Goal: Task Accomplishment & Management: Use online tool/utility

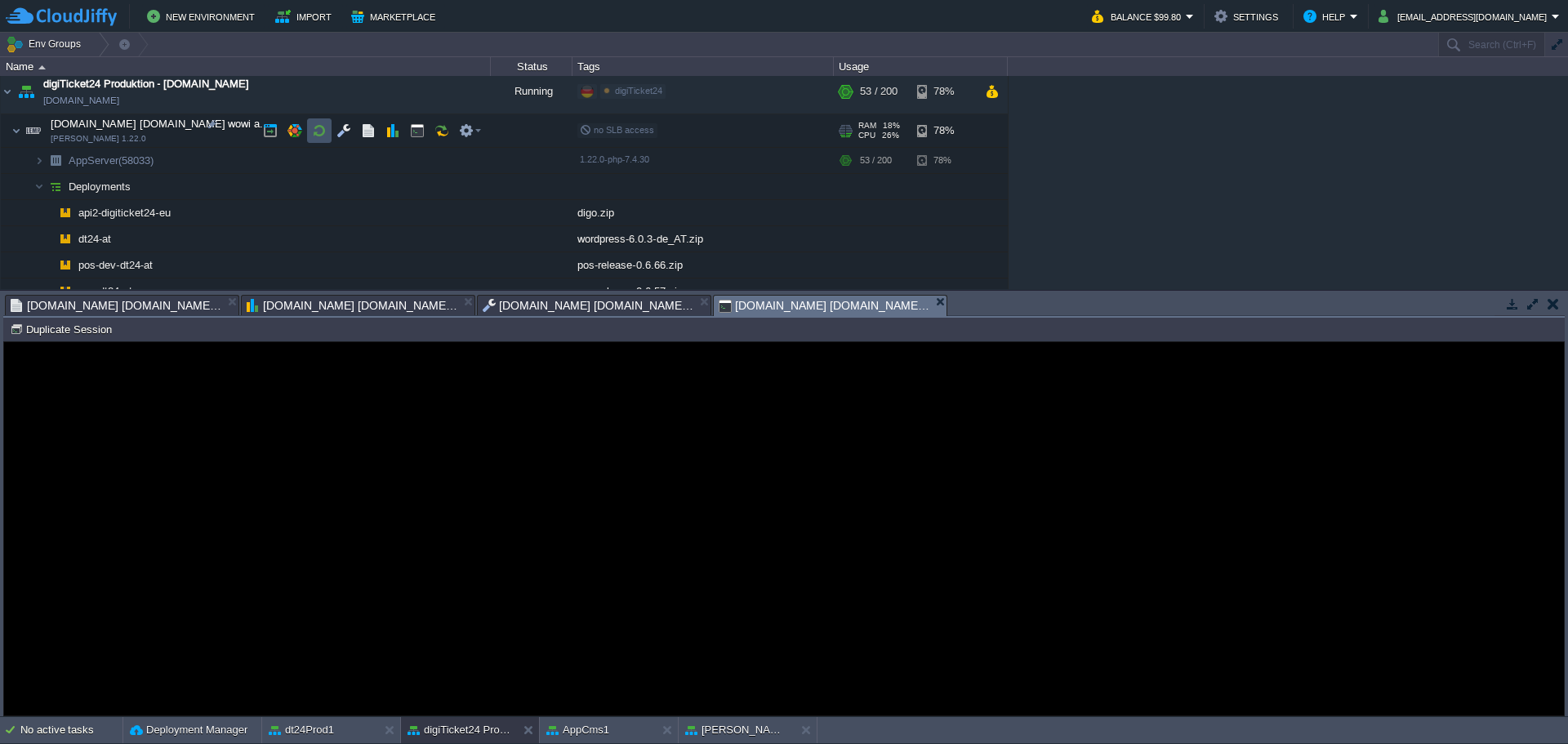
click at [317, 137] on button "button" at bounding box center [319, 131] width 15 height 15
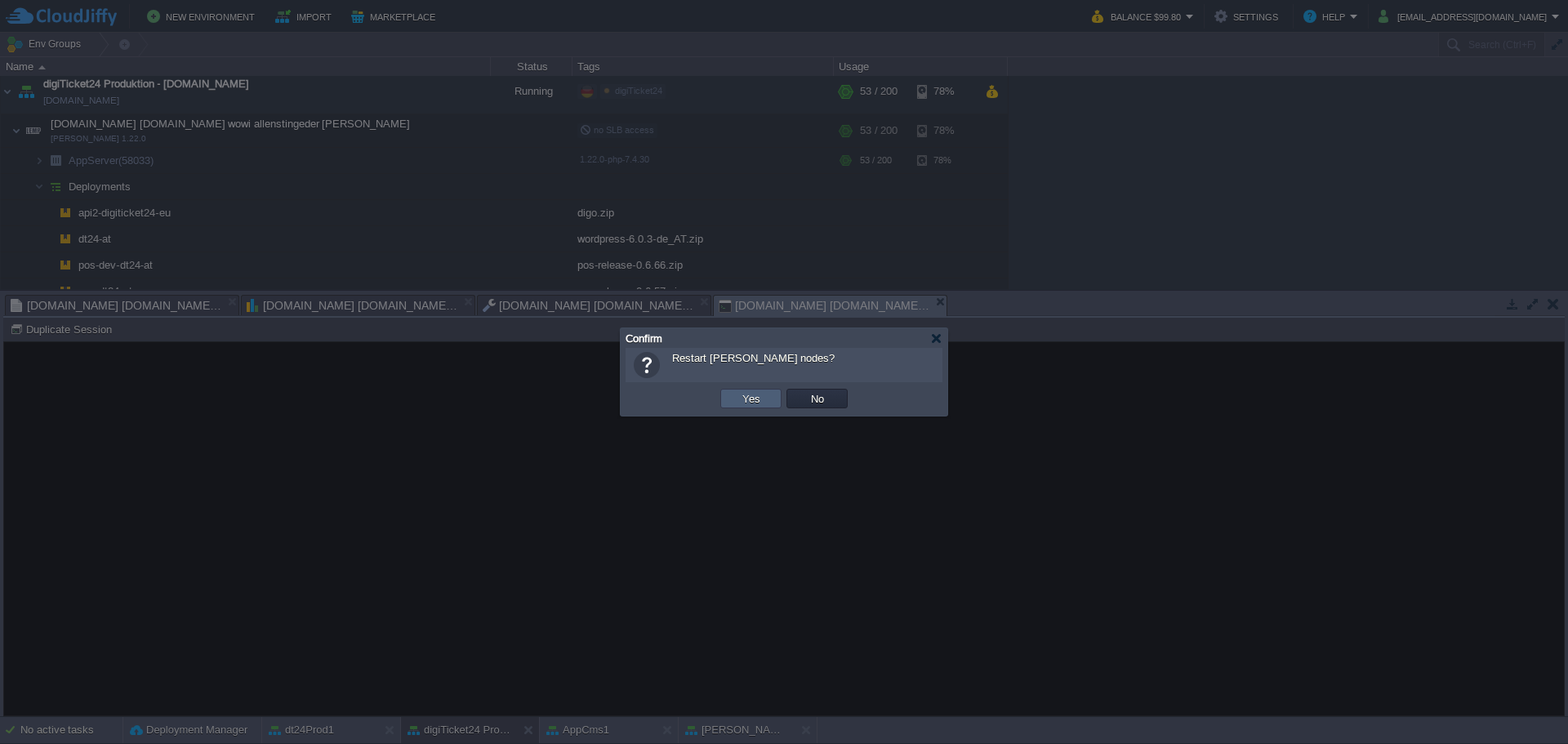
click at [750, 397] on button "Yes" at bounding box center [750, 398] width 27 height 15
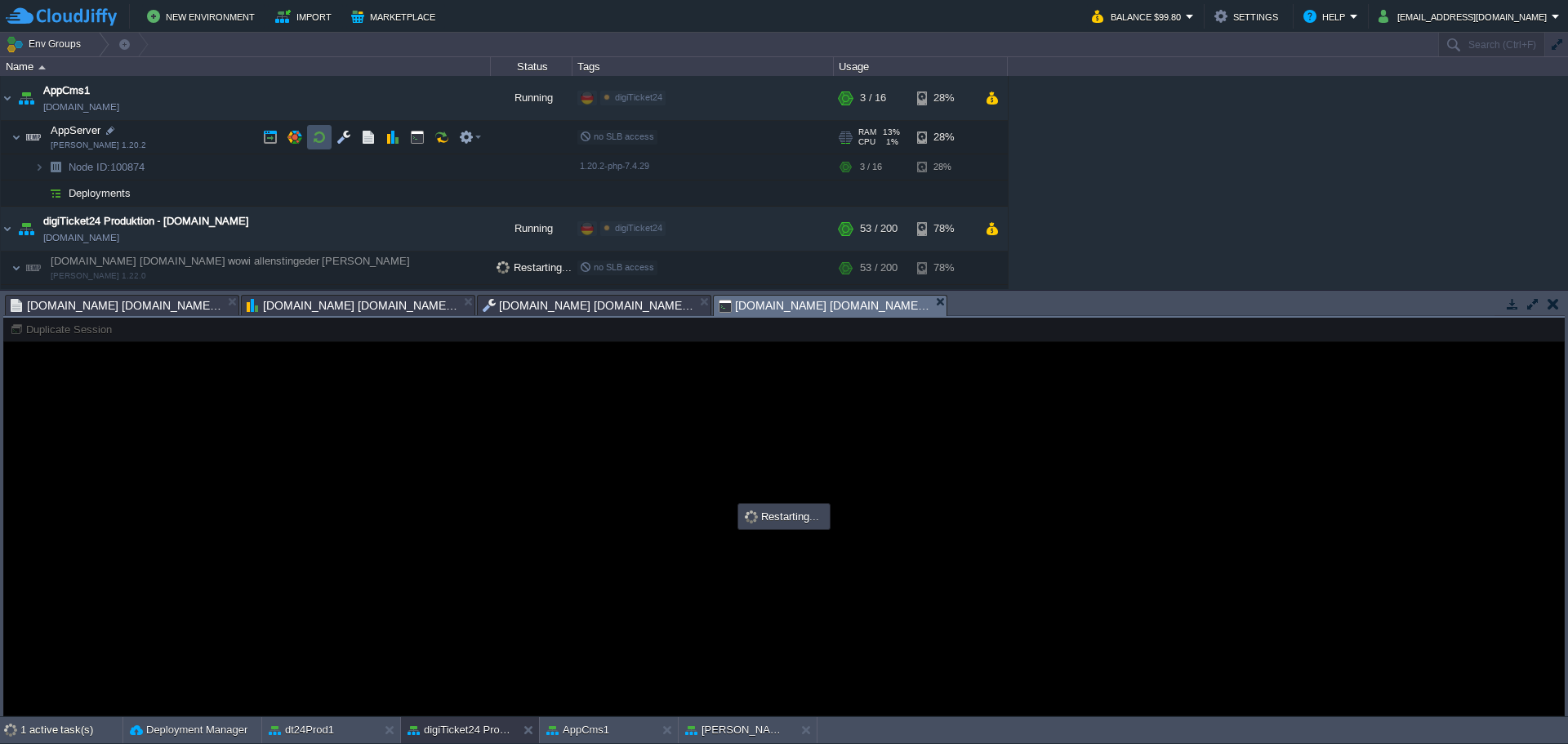
click at [320, 141] on button "button" at bounding box center [319, 138] width 15 height 15
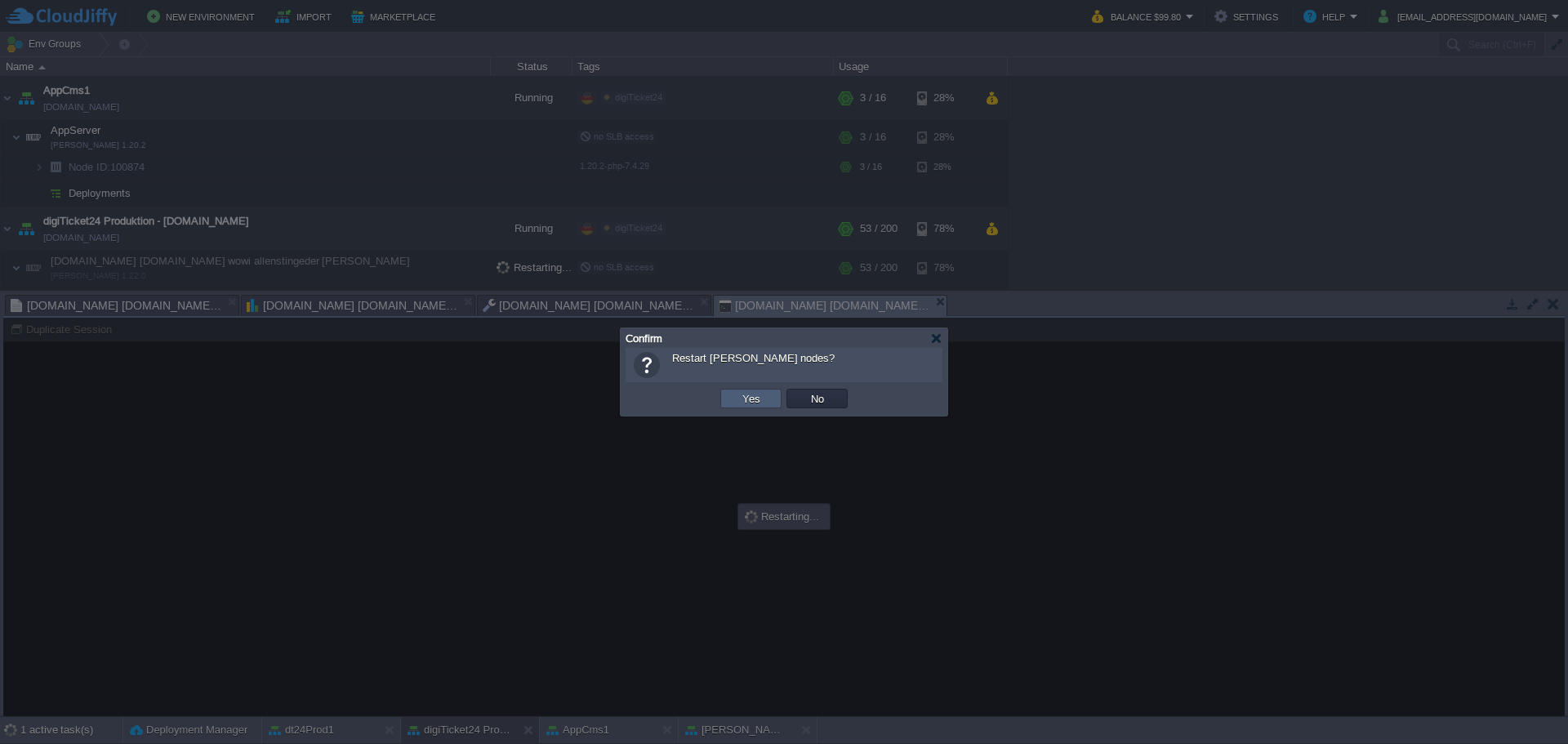
click at [752, 408] on td "Yes" at bounding box center [750, 398] width 61 height 20
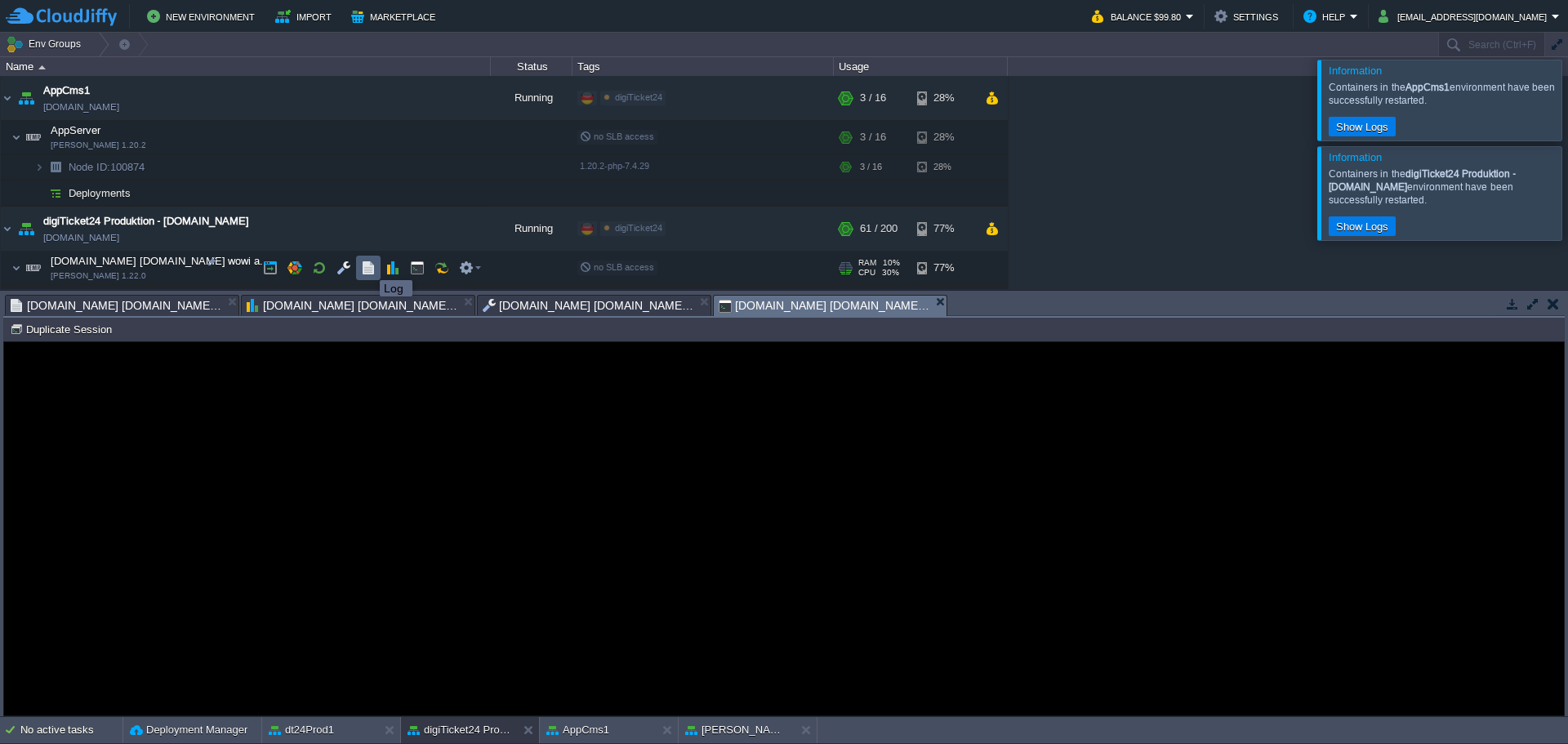
click at [367, 265] on button "button" at bounding box center [368, 268] width 15 height 15
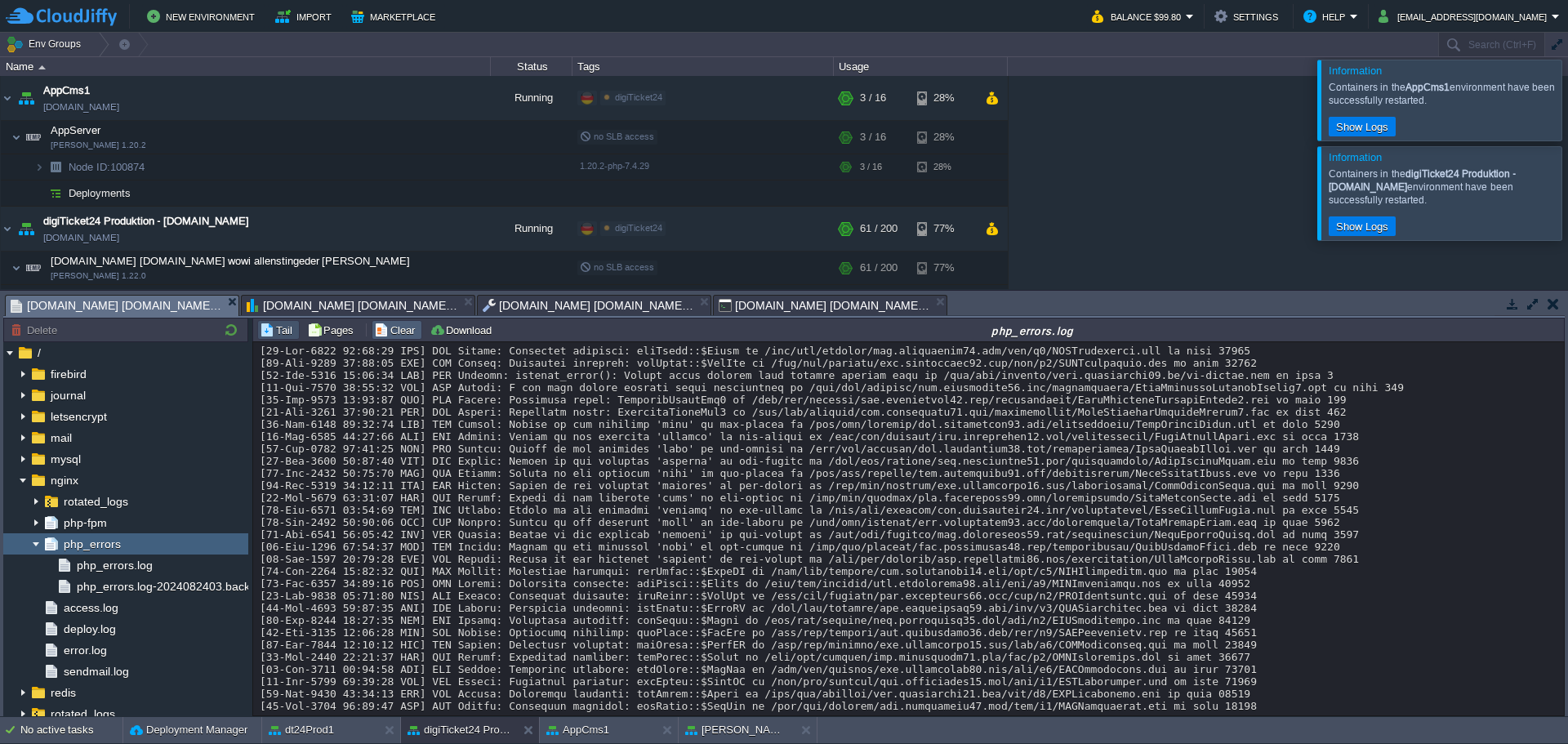
click at [393, 326] on button "Clear" at bounding box center [396, 330] width 45 height 15
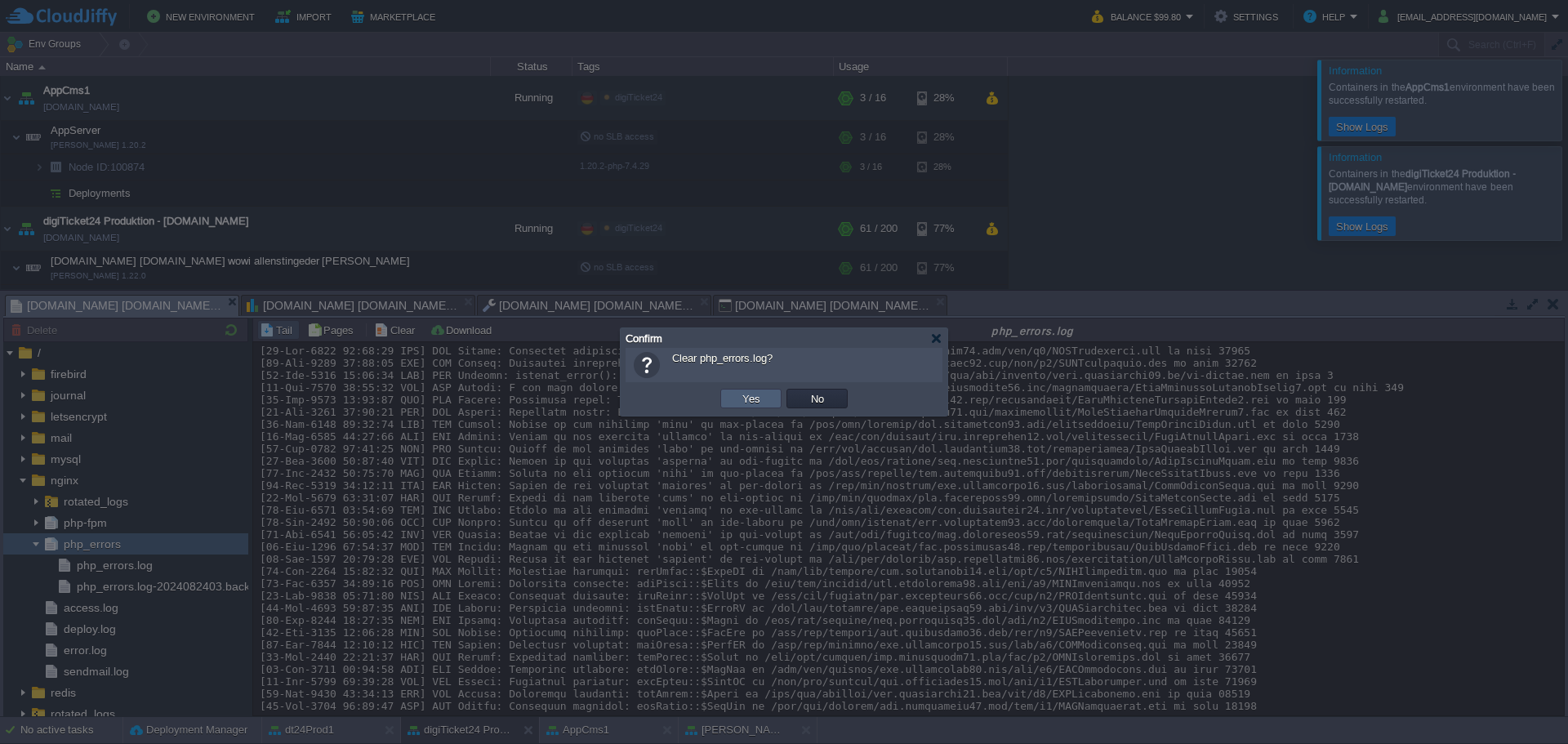
click at [731, 395] on td "Yes" at bounding box center [750, 398] width 61 height 20
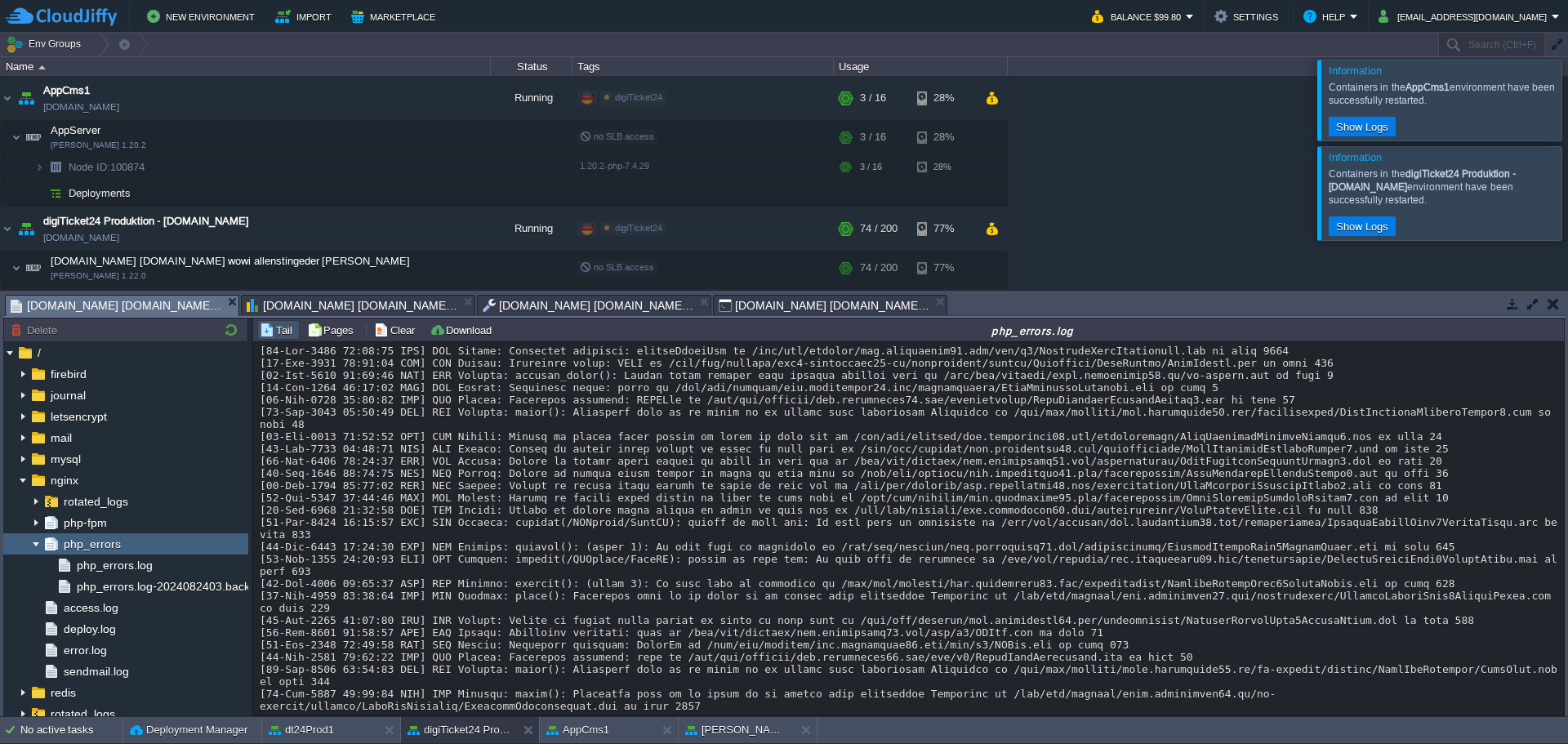
scroll to position [196, 0]
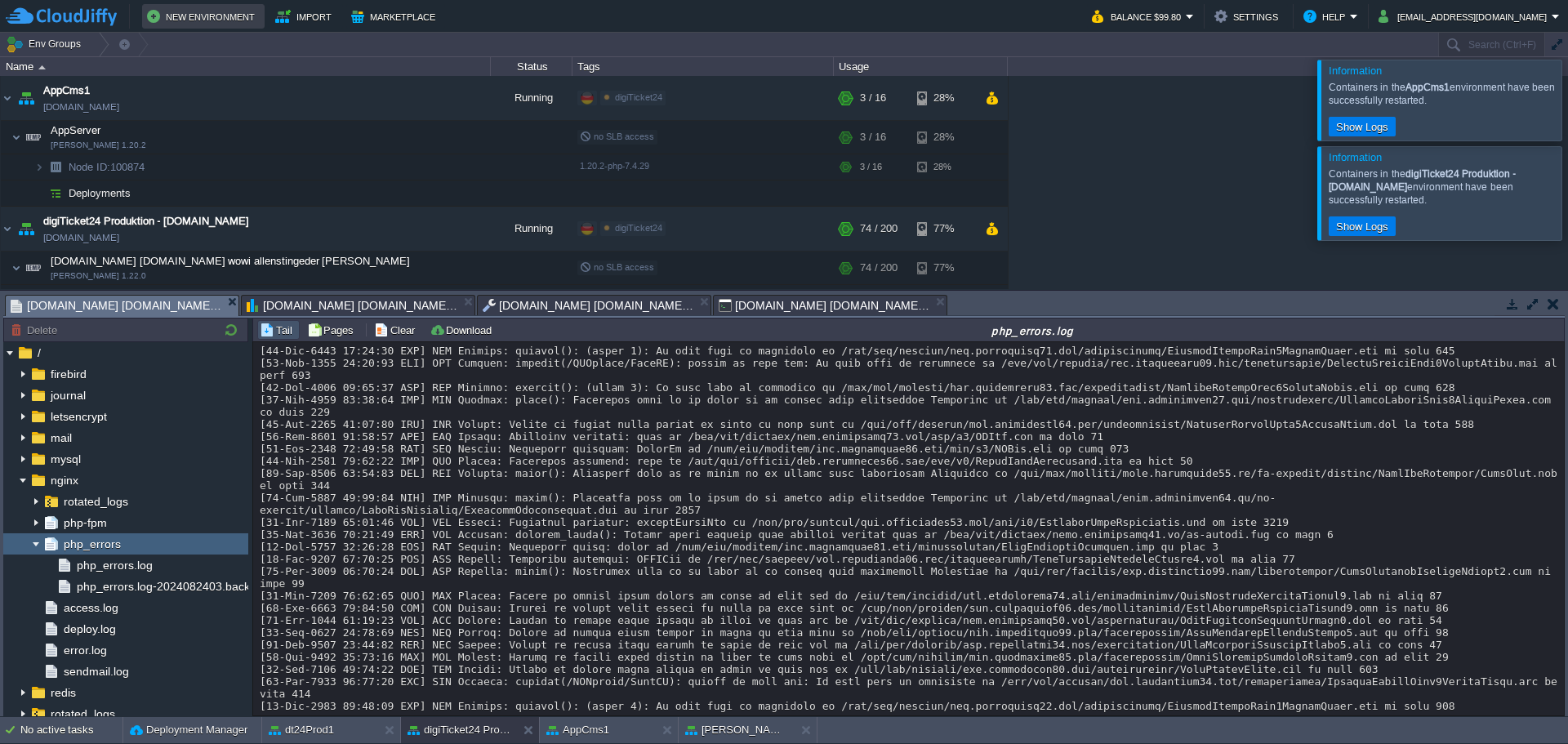
click at [177, 23] on button "New Environment" at bounding box center [203, 16] width 112 height 20
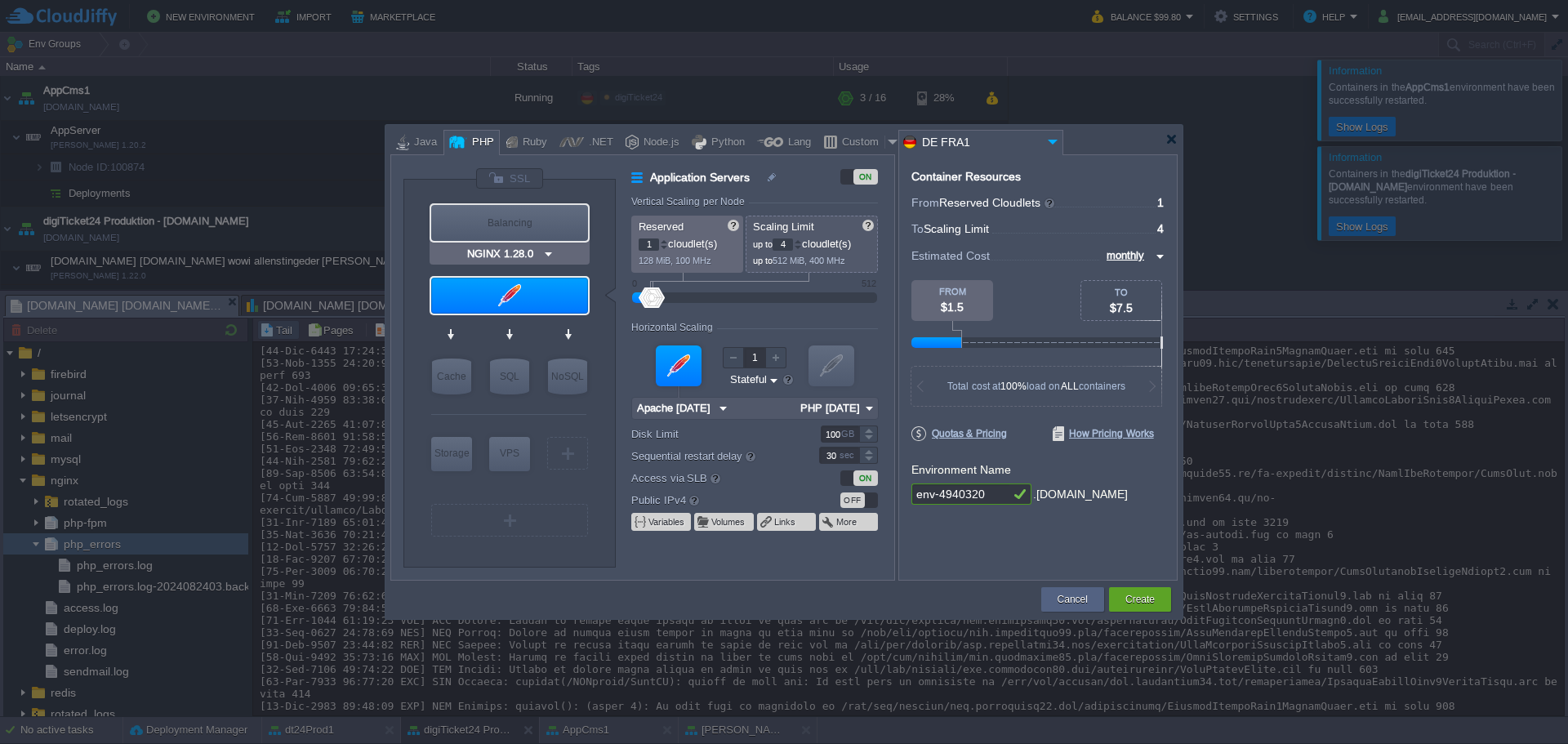
type input "Apache [DATE]"
click at [527, 300] on div at bounding box center [510, 296] width 157 height 36
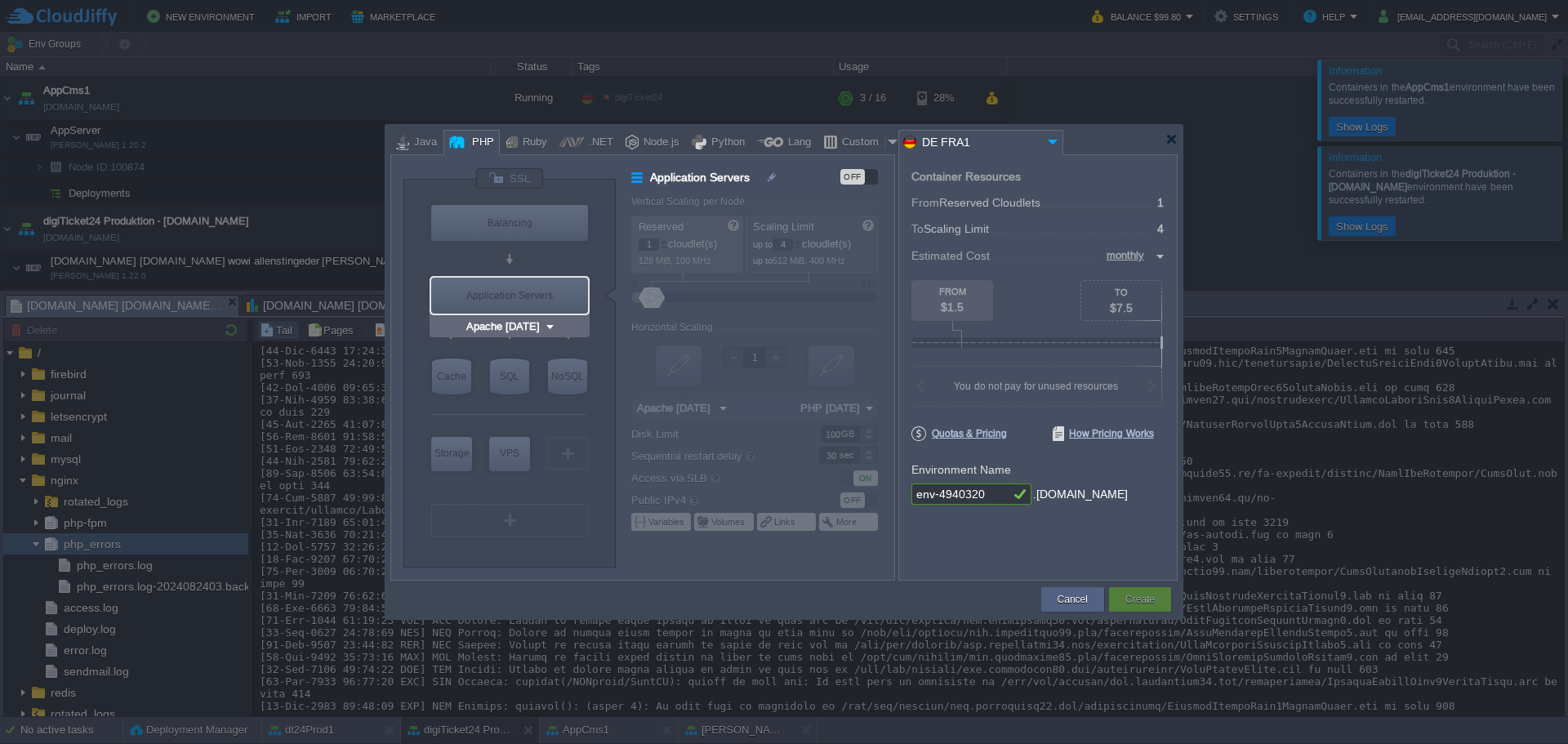
click at [540, 308] on div "Application Servers" at bounding box center [510, 296] width 157 height 36
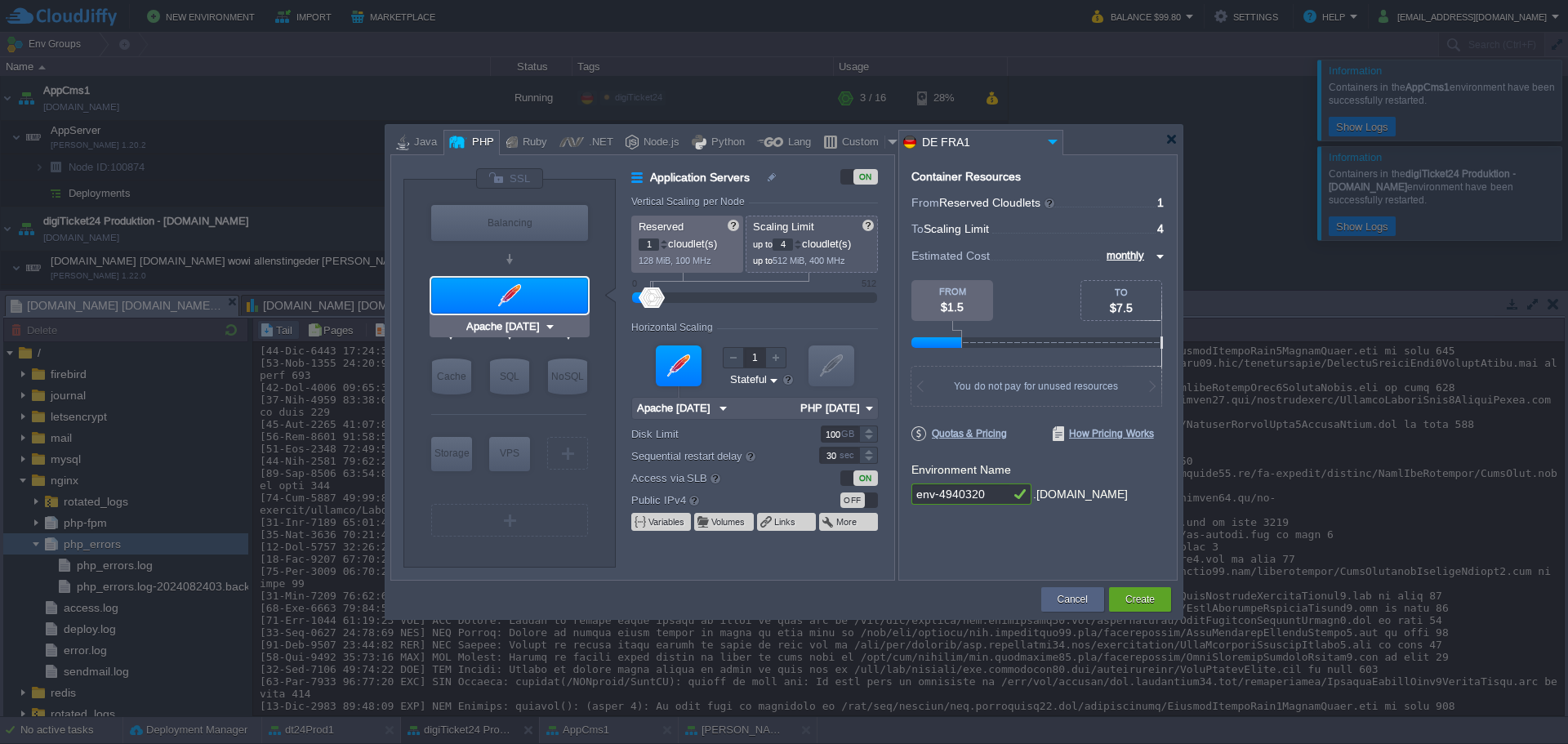
click at [547, 328] on img at bounding box center [549, 326] width 12 height 16
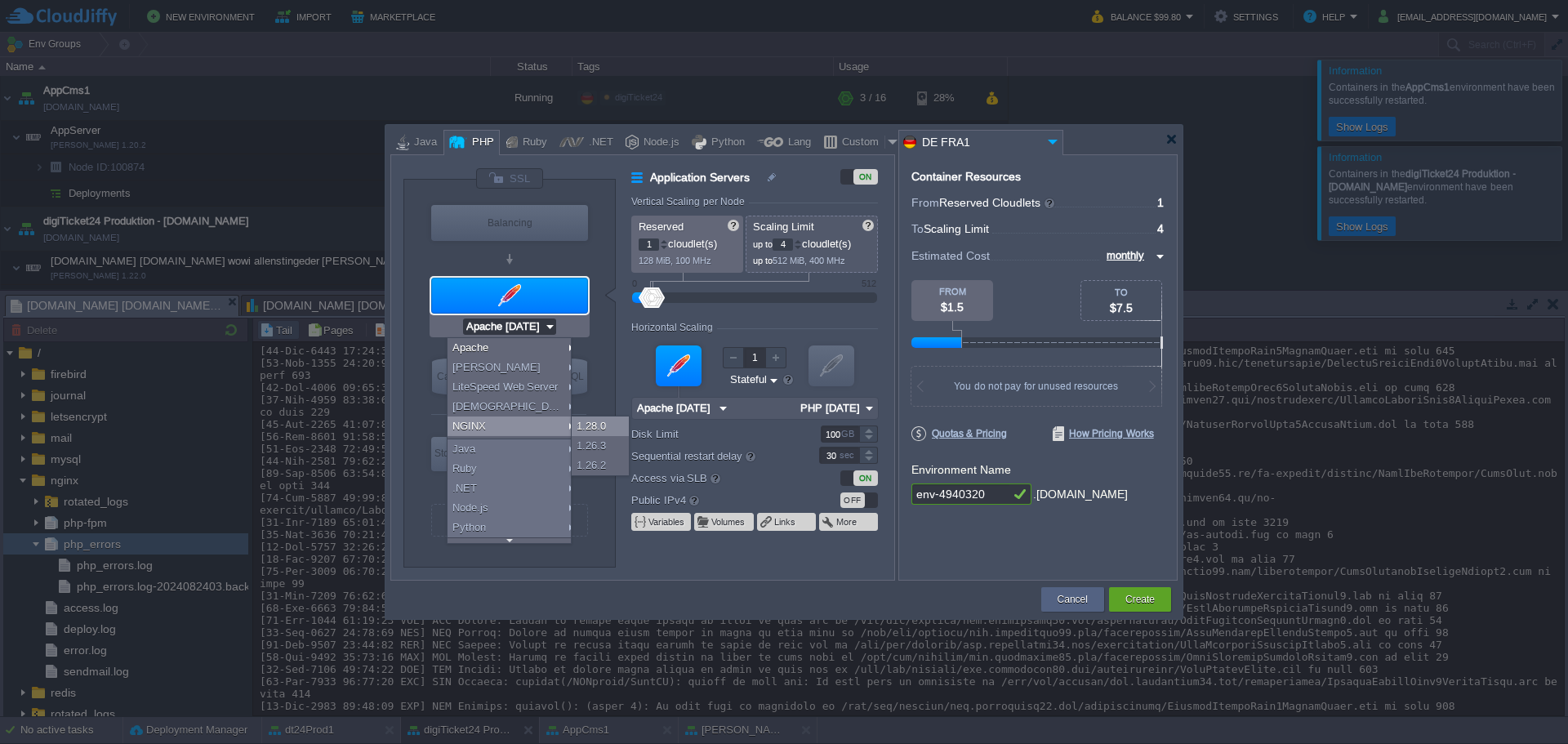
click at [601, 421] on div "1.28.0" at bounding box center [600, 426] width 58 height 20
type input "NGINX 1.28.0"
type input "PHP [DATE]"
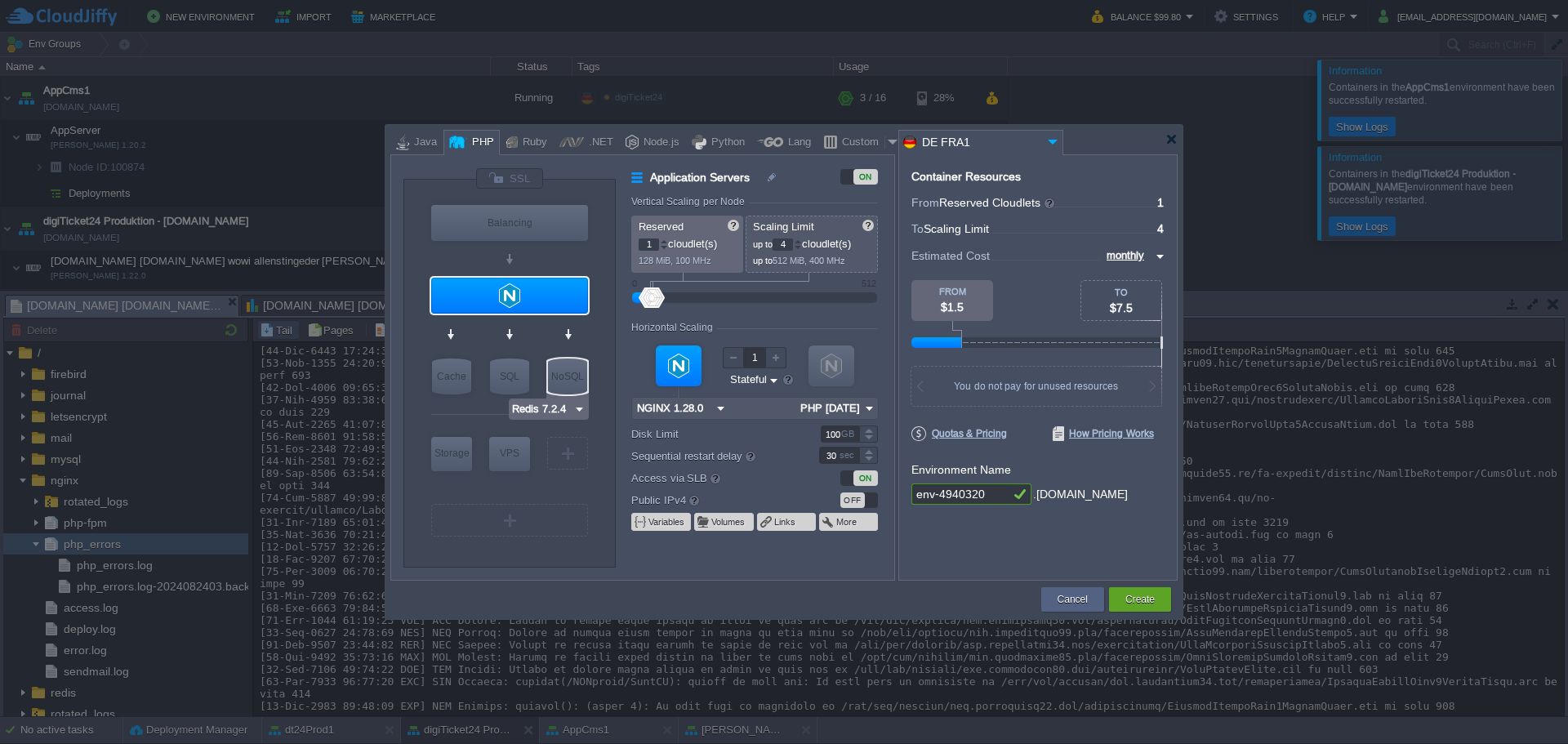
type input "NGINX 1.28.0"
click at [1054, 604] on div "Cancel" at bounding box center [1072, 600] width 39 height 25
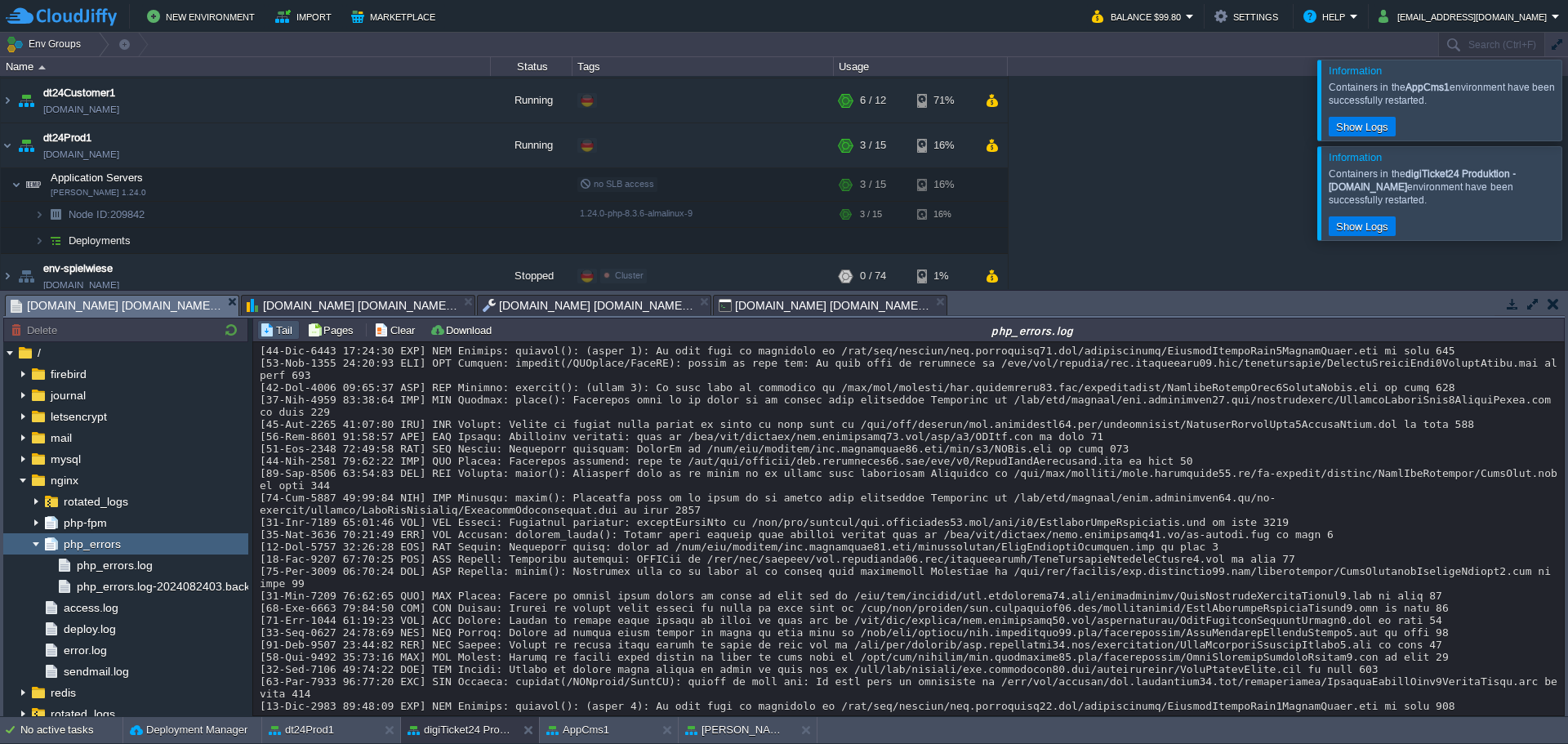
scroll to position [536, 0]
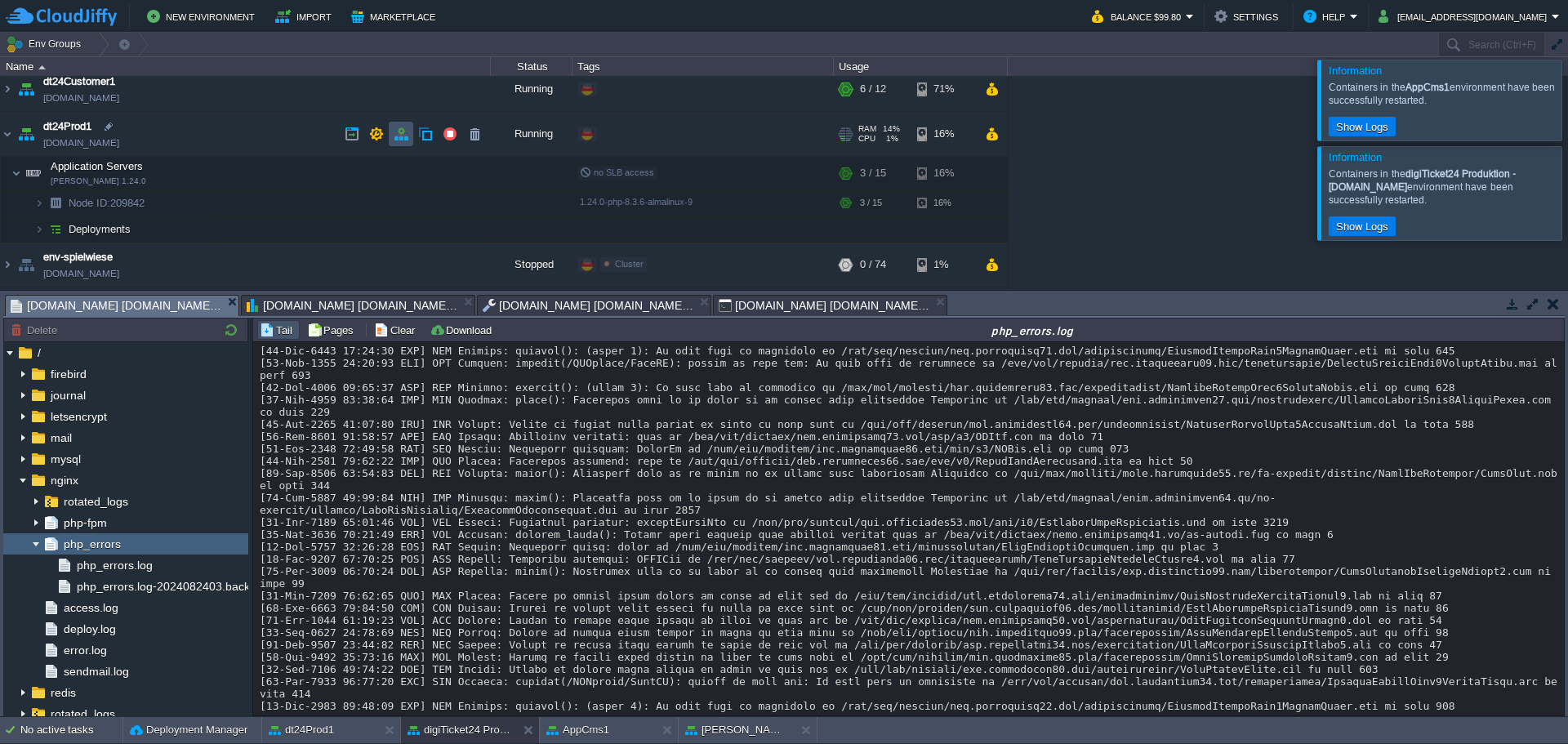
click at [395, 130] on button "button" at bounding box center [401, 134] width 15 height 15
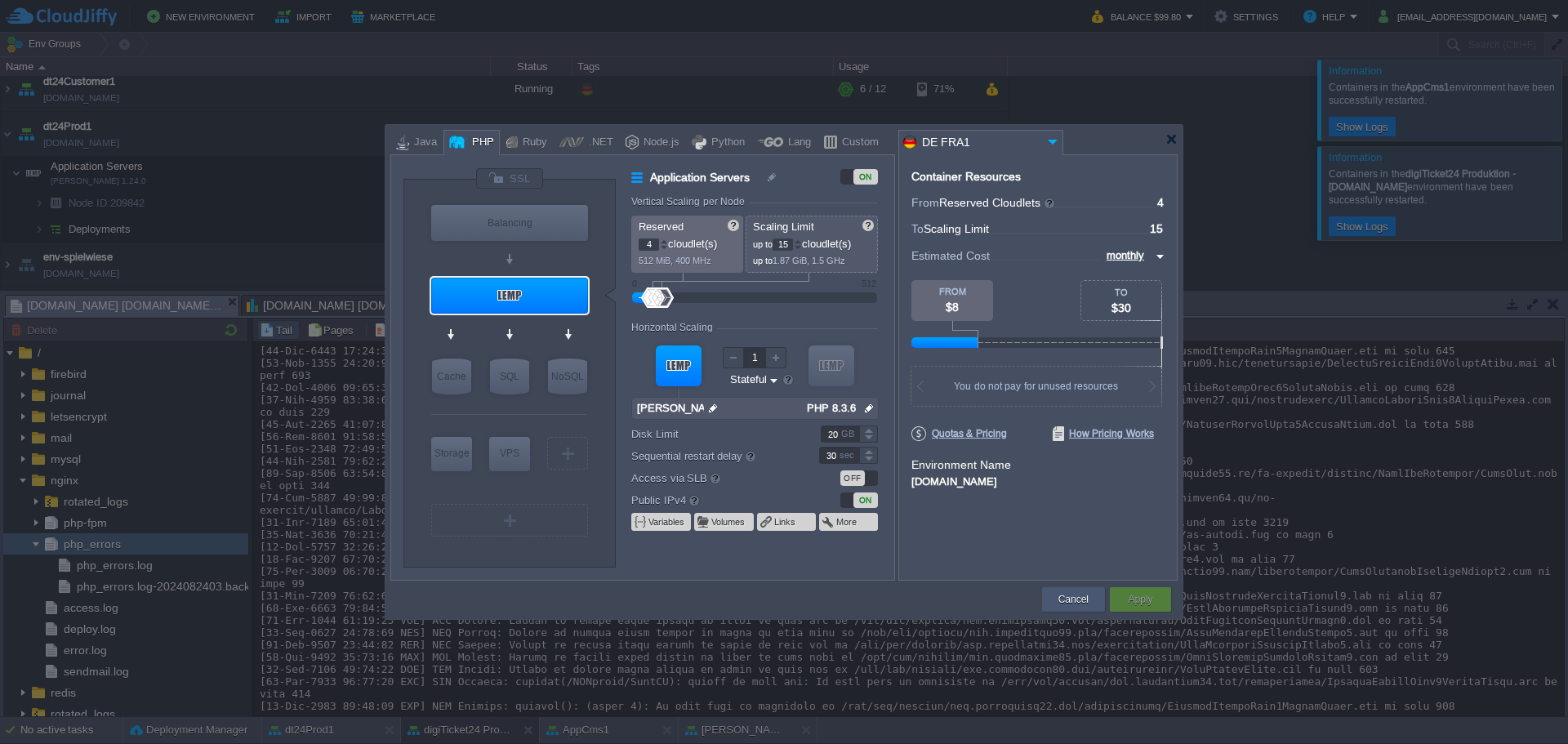
click at [1074, 594] on button "Cancel" at bounding box center [1073, 599] width 30 height 16
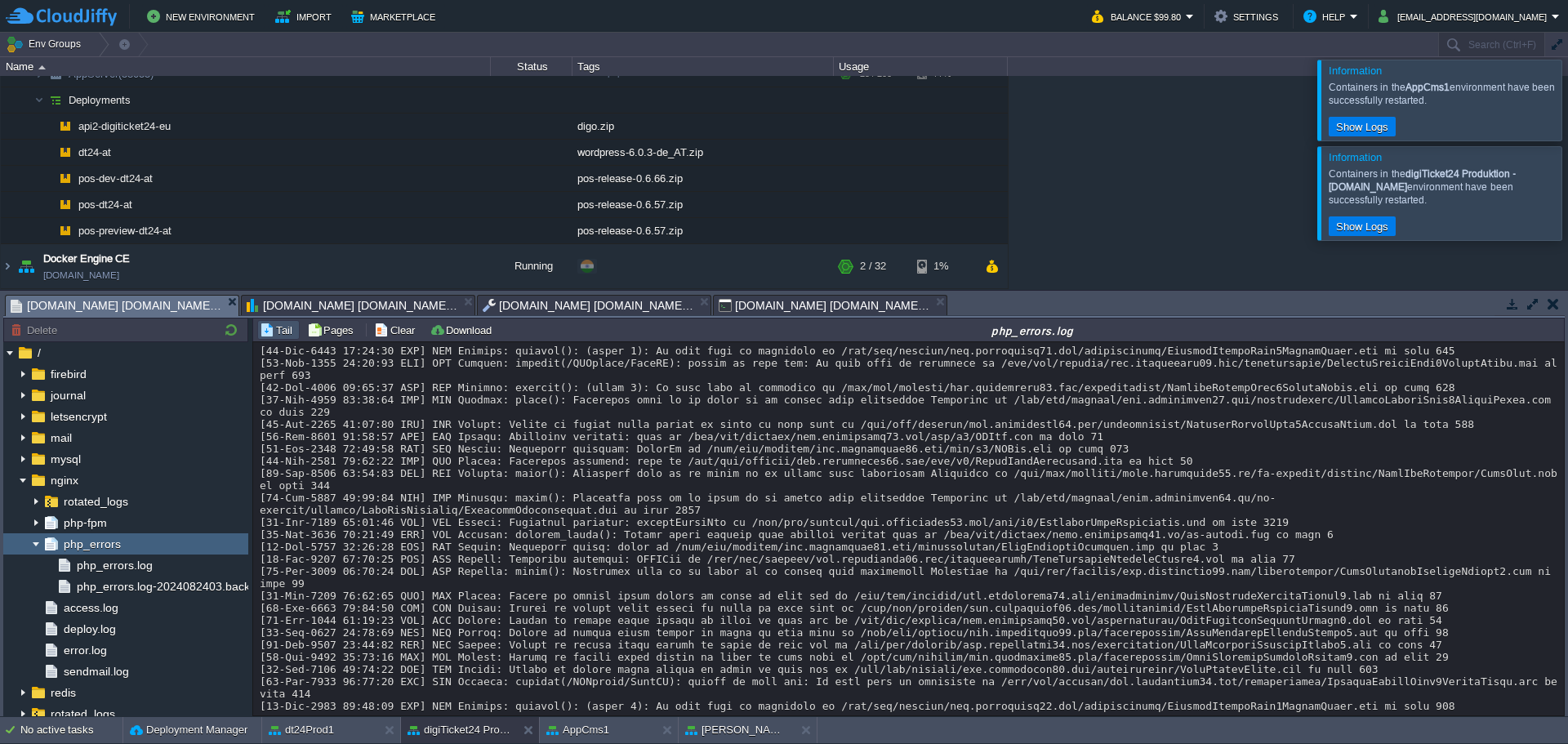
scroll to position [0, 0]
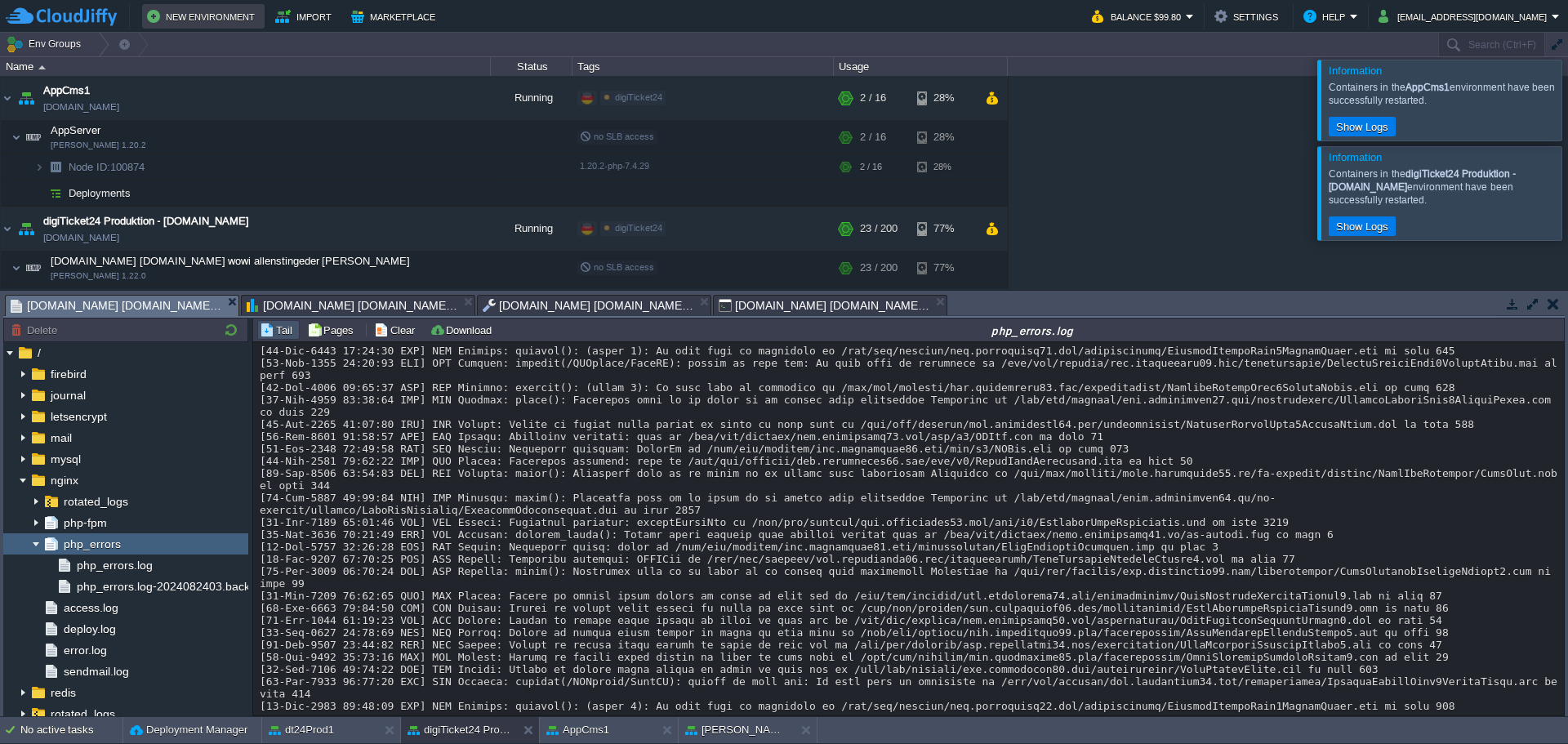
click at [181, 24] on button "New Environment" at bounding box center [203, 16] width 112 height 20
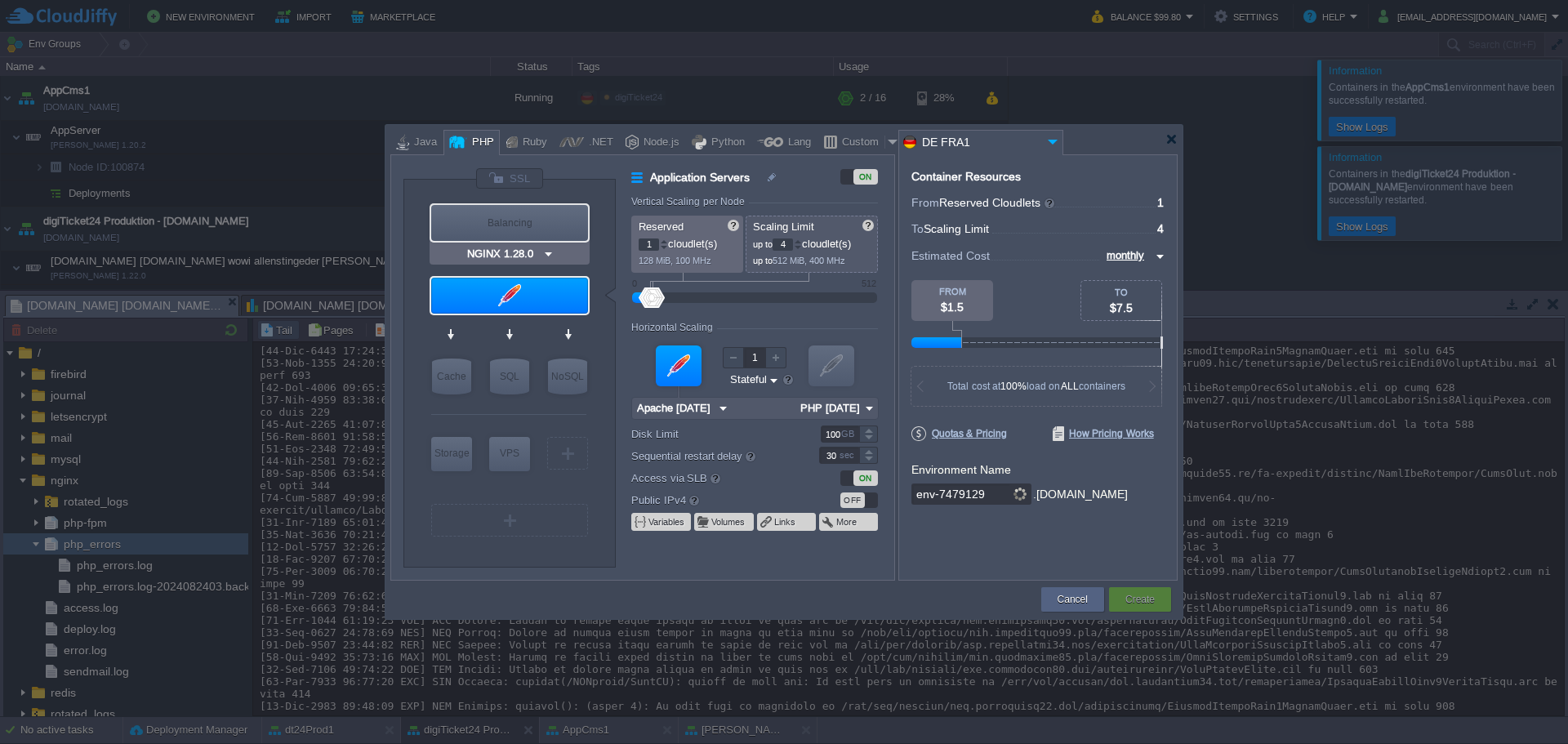
type input "Apache [DATE]"
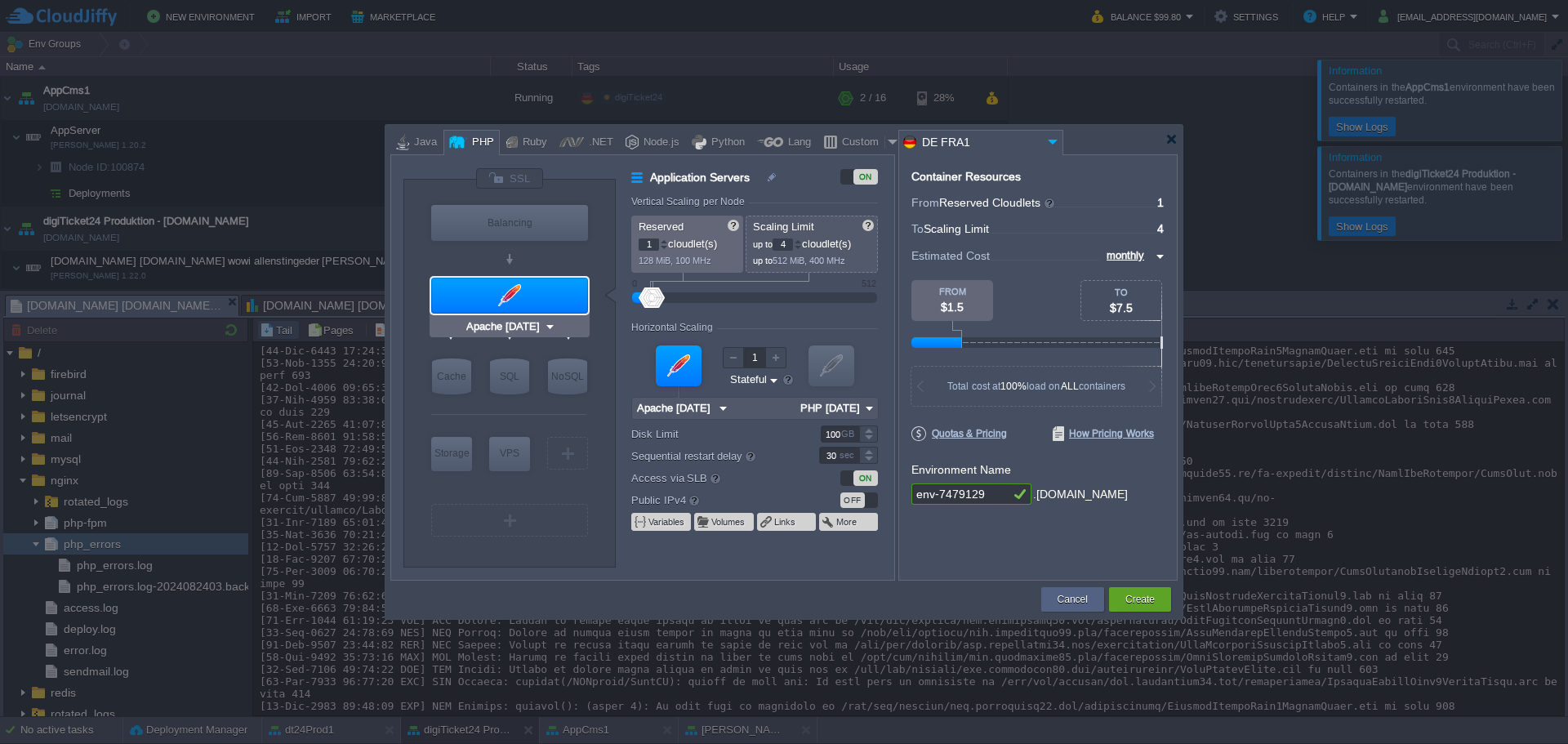
click at [501, 294] on div at bounding box center [510, 296] width 157 height 36
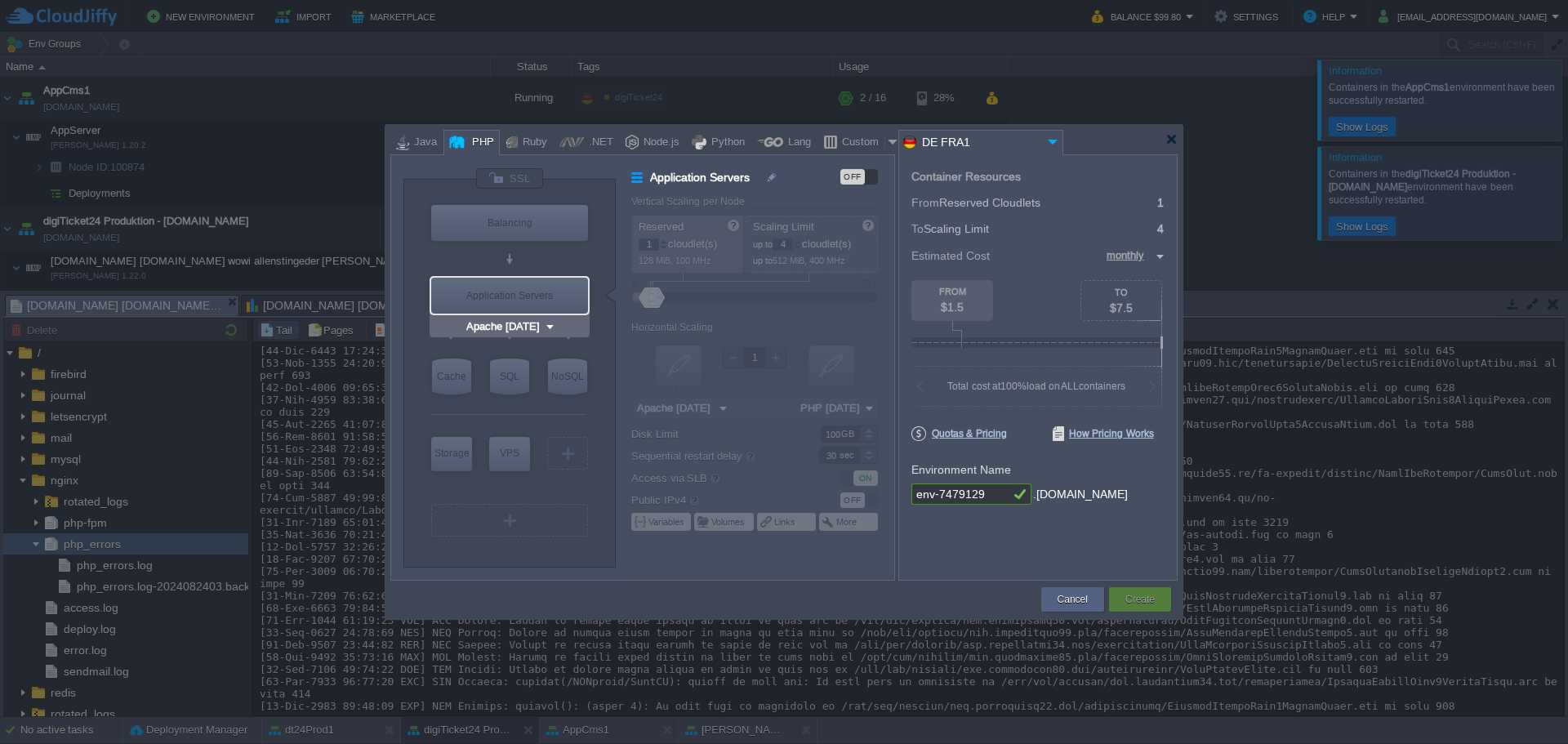
click at [501, 294] on div "Application Servers" at bounding box center [510, 296] width 157 height 36
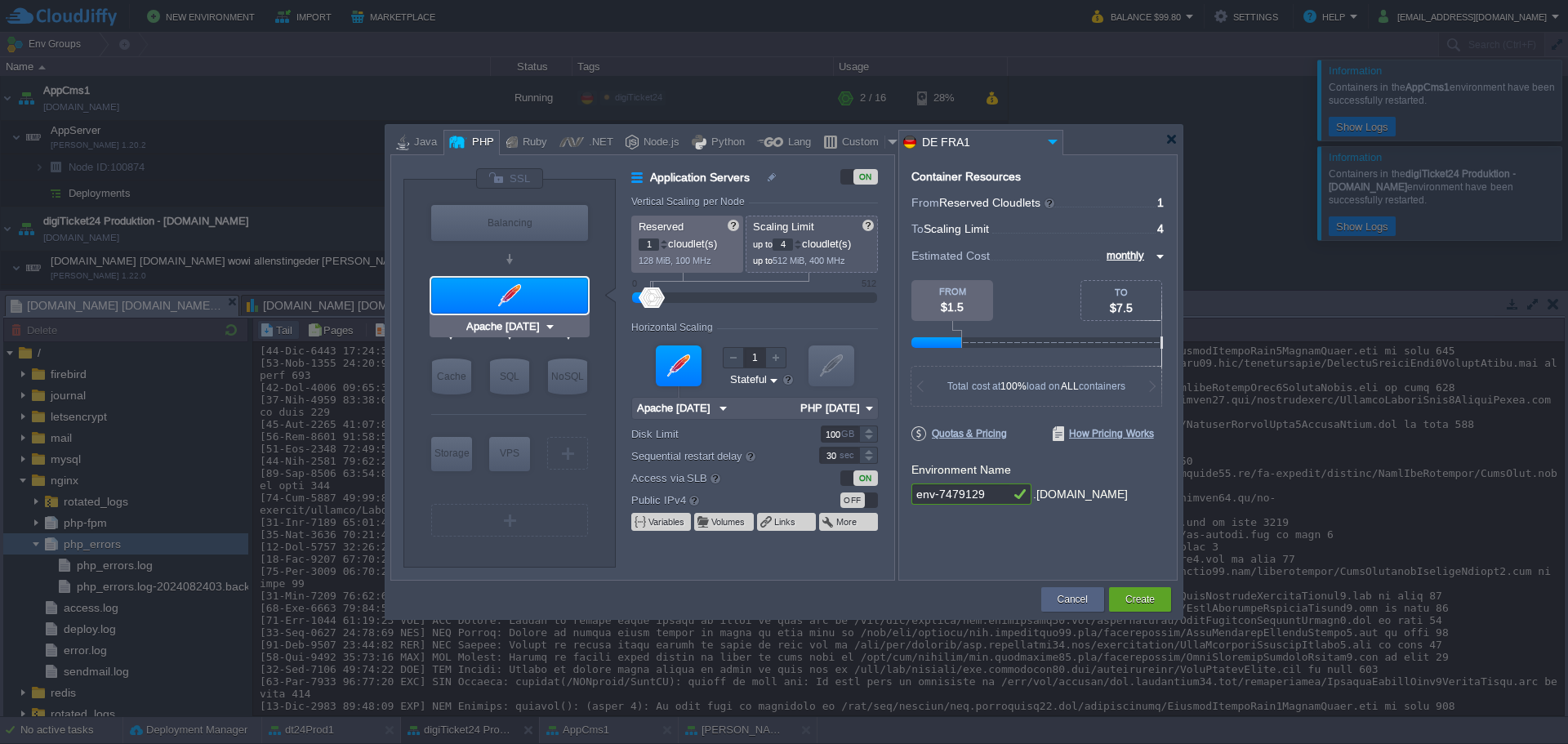
click at [516, 324] on input "Apache [DATE]" at bounding box center [504, 326] width 81 height 16
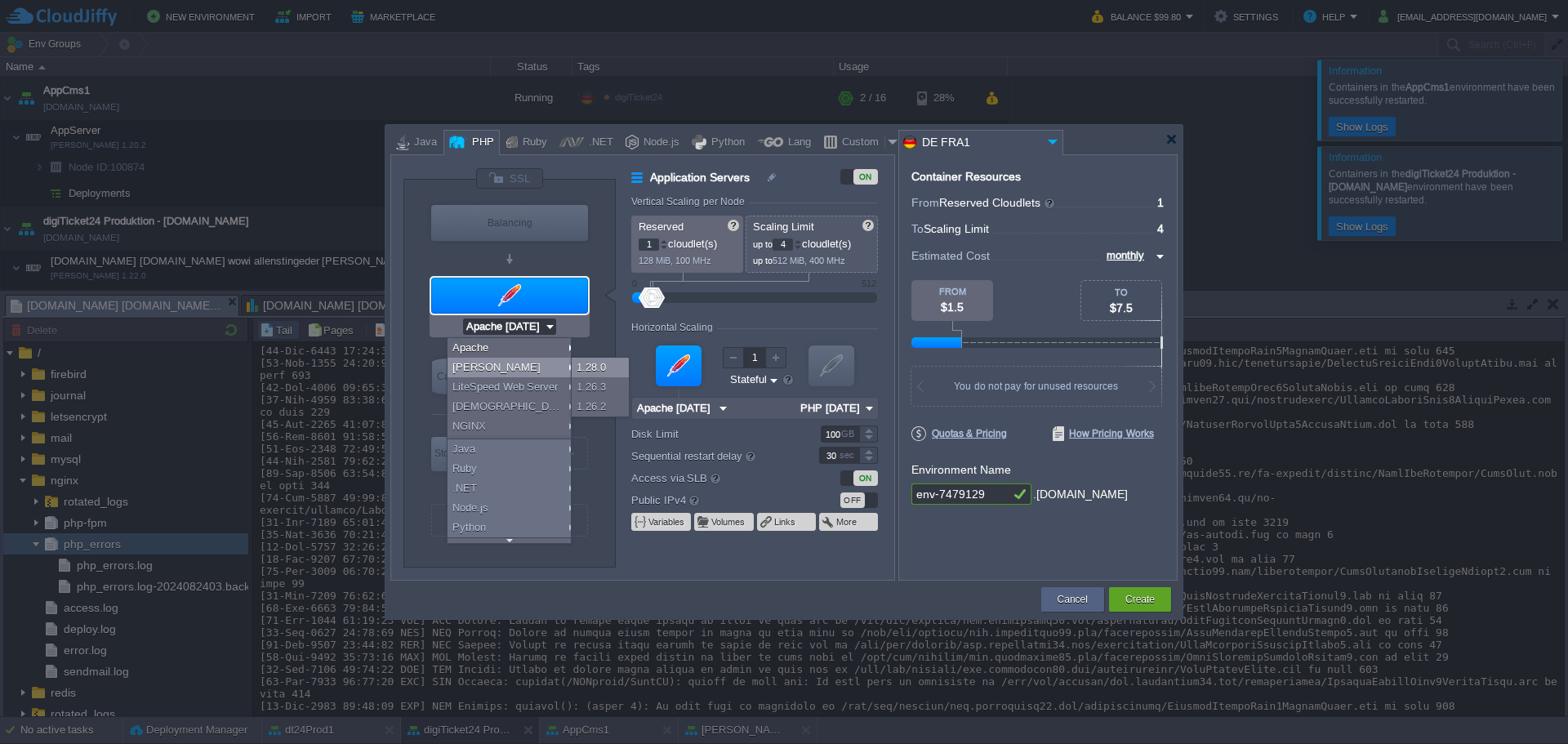
click at [591, 363] on div "1.28.0" at bounding box center [600, 367] width 58 height 20
type input "4"
type input "6"
type input "[PERSON_NAME] 1.28.0"
type input "PHP [DATE]"
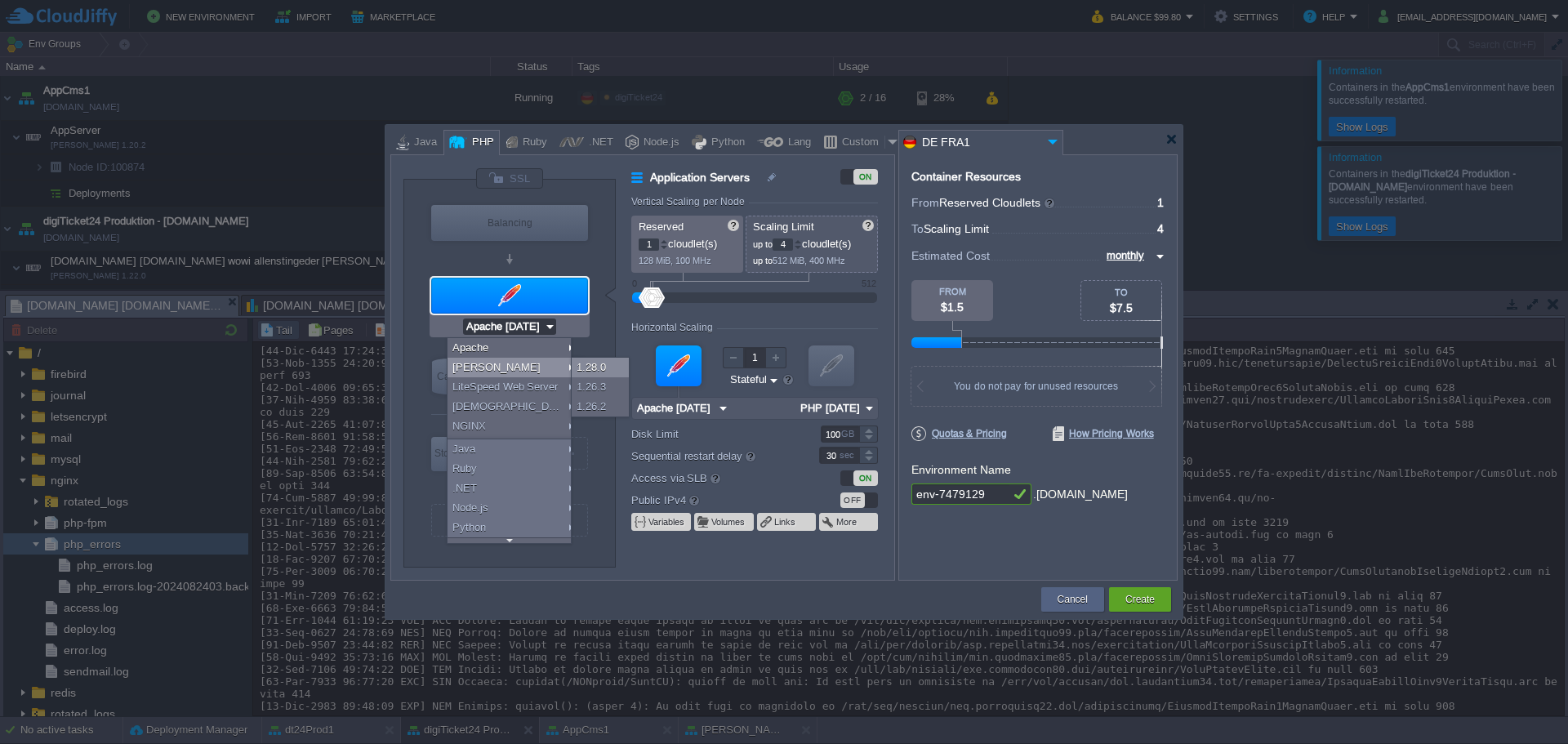
type input "[PERSON_NAME] 1.28.0"
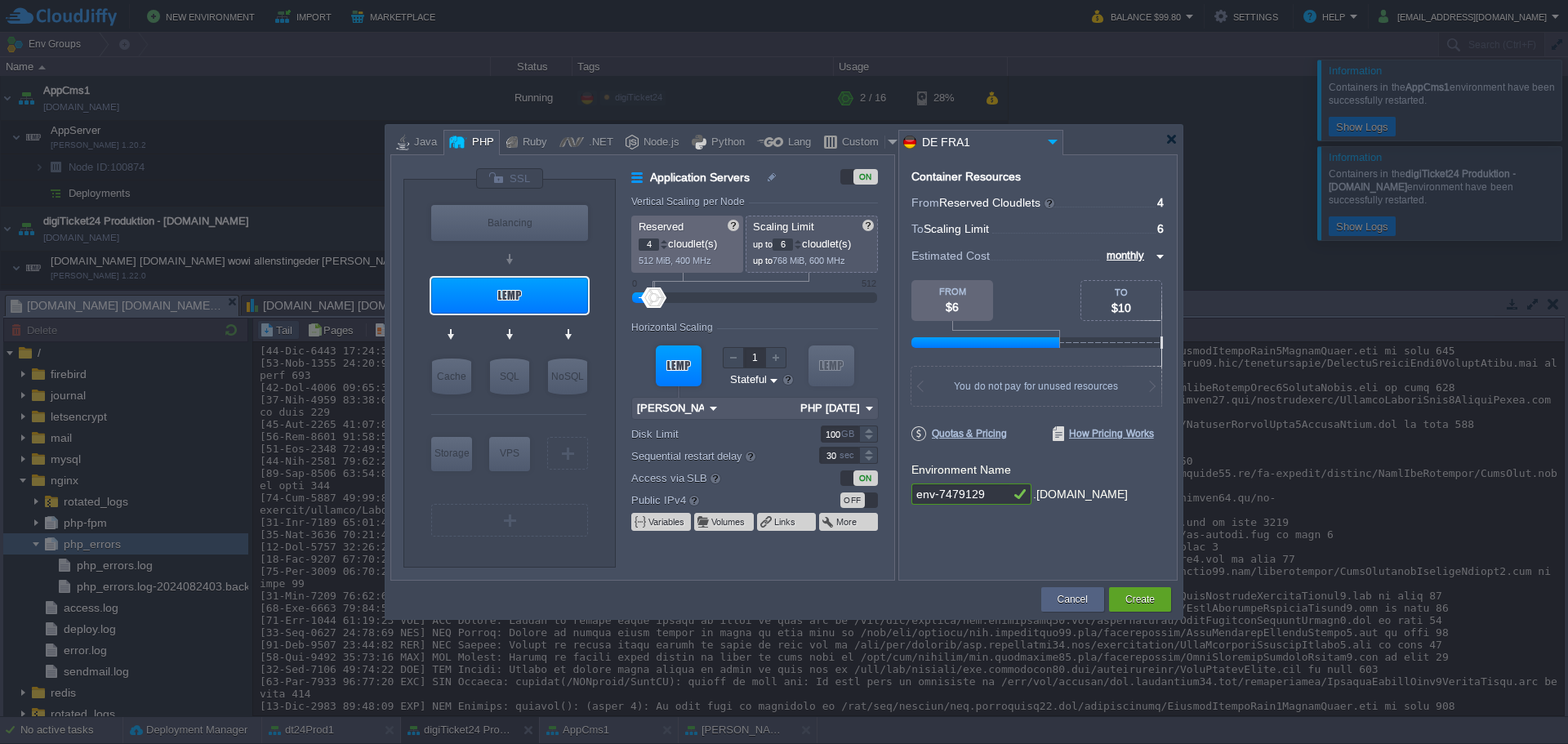
click at [868, 411] on img at bounding box center [869, 408] width 17 height 21
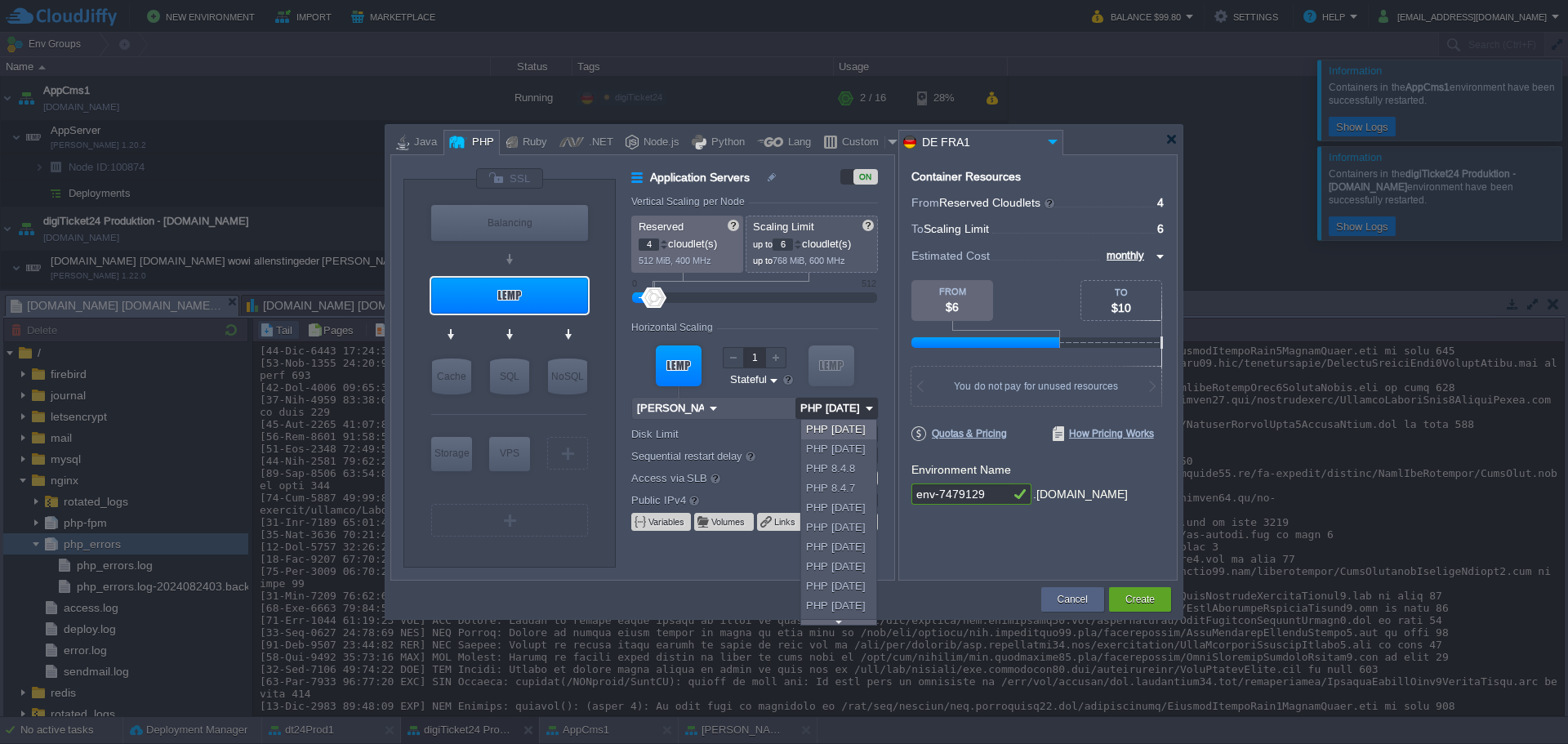
click at [868, 411] on img at bounding box center [869, 408] width 17 height 21
click at [836, 431] on input "100" at bounding box center [839, 434] width 39 height 17
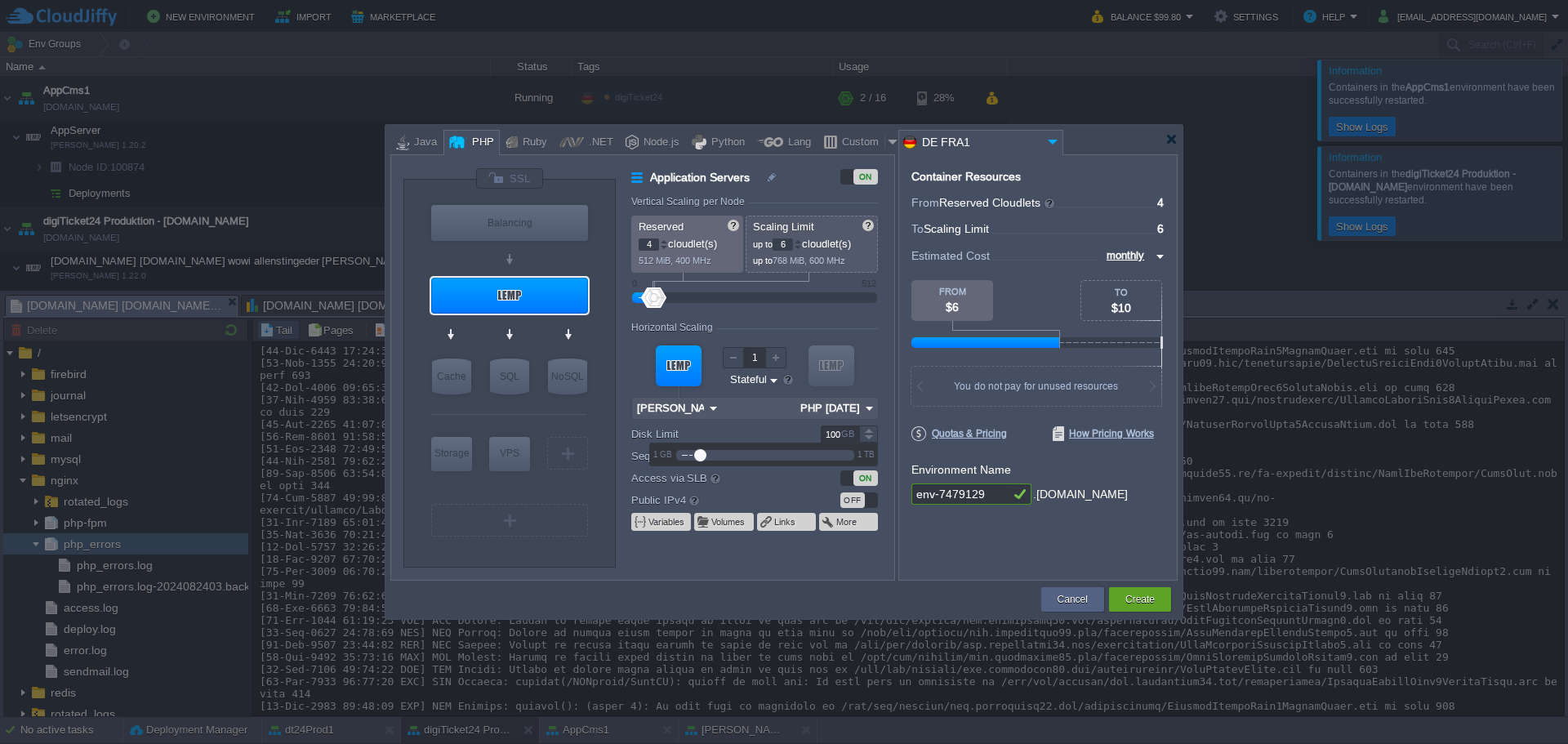
drag, startPoint x: 843, startPoint y: 432, endPoint x: 806, endPoint y: 429, distance: 37.1
click at [806, 429] on div "100 GB" at bounding box center [838, 434] width 79 height 17
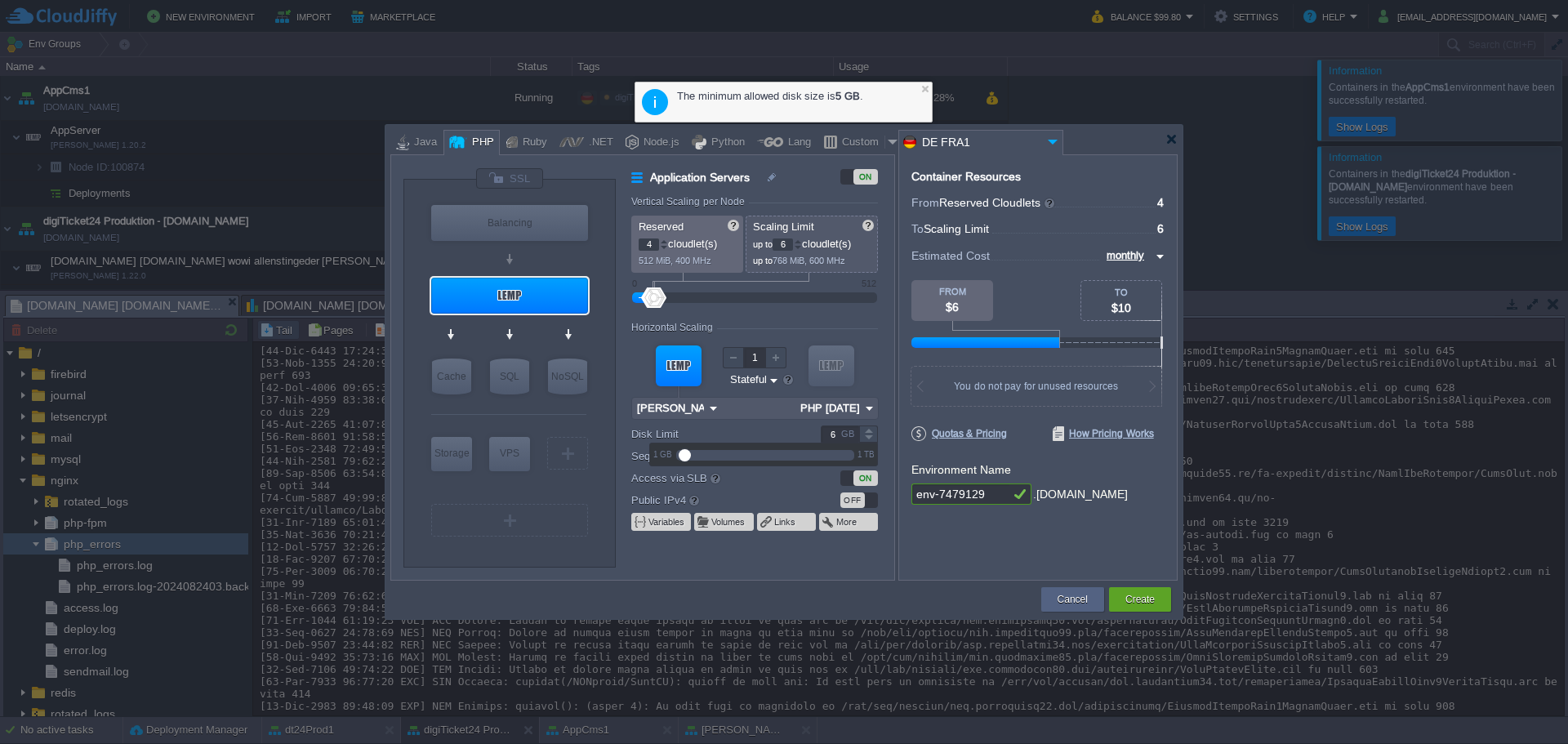
drag, startPoint x: 693, startPoint y: 451, endPoint x: 683, endPoint y: 462, distance: 14.9
click at [683, 462] on div at bounding box center [765, 454] width 163 height 18
click at [838, 432] on input "6" at bounding box center [839, 434] width 39 height 17
click at [868, 430] on div at bounding box center [868, 430] width 19 height 8
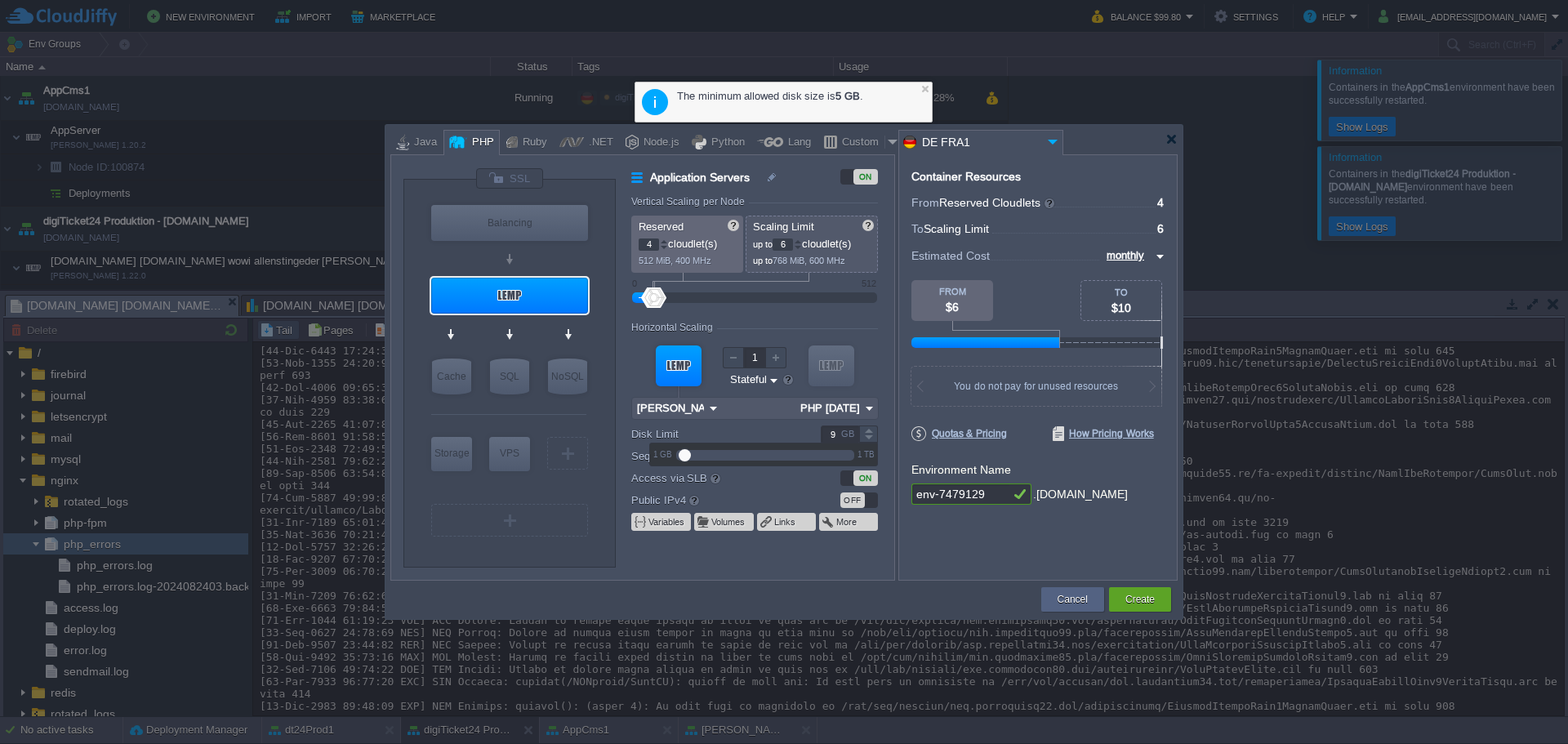
click at [868, 430] on div at bounding box center [868, 430] width 19 height 8
type input "10"
click at [868, 430] on div at bounding box center [868, 430] width 19 height 8
click at [895, 458] on div at bounding box center [896, 368] width 3 height 427
click at [990, 498] on input "env-7479129" at bounding box center [960, 494] width 98 height 21
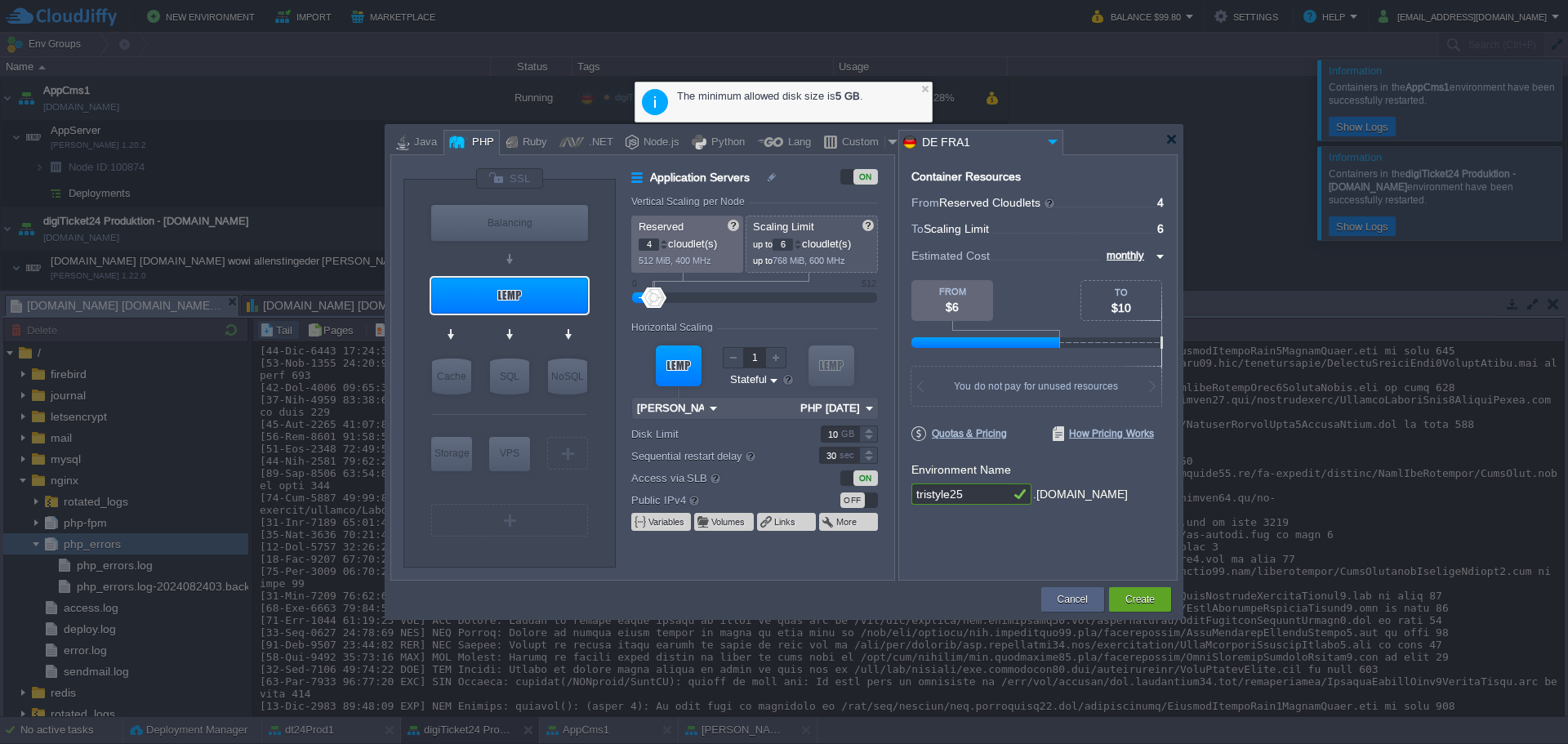
type input "tristyle25"
click at [972, 541] on div "Container Resources From Reserved Cloudlets ... = 4 not added To Scaling Limit …" at bounding box center [1038, 368] width 279 height 427
type input "Redis 7.2.4"
click at [872, 504] on div "OFF" at bounding box center [859, 500] width 38 height 15
click at [1130, 602] on button "Create" at bounding box center [1139, 599] width 29 height 16
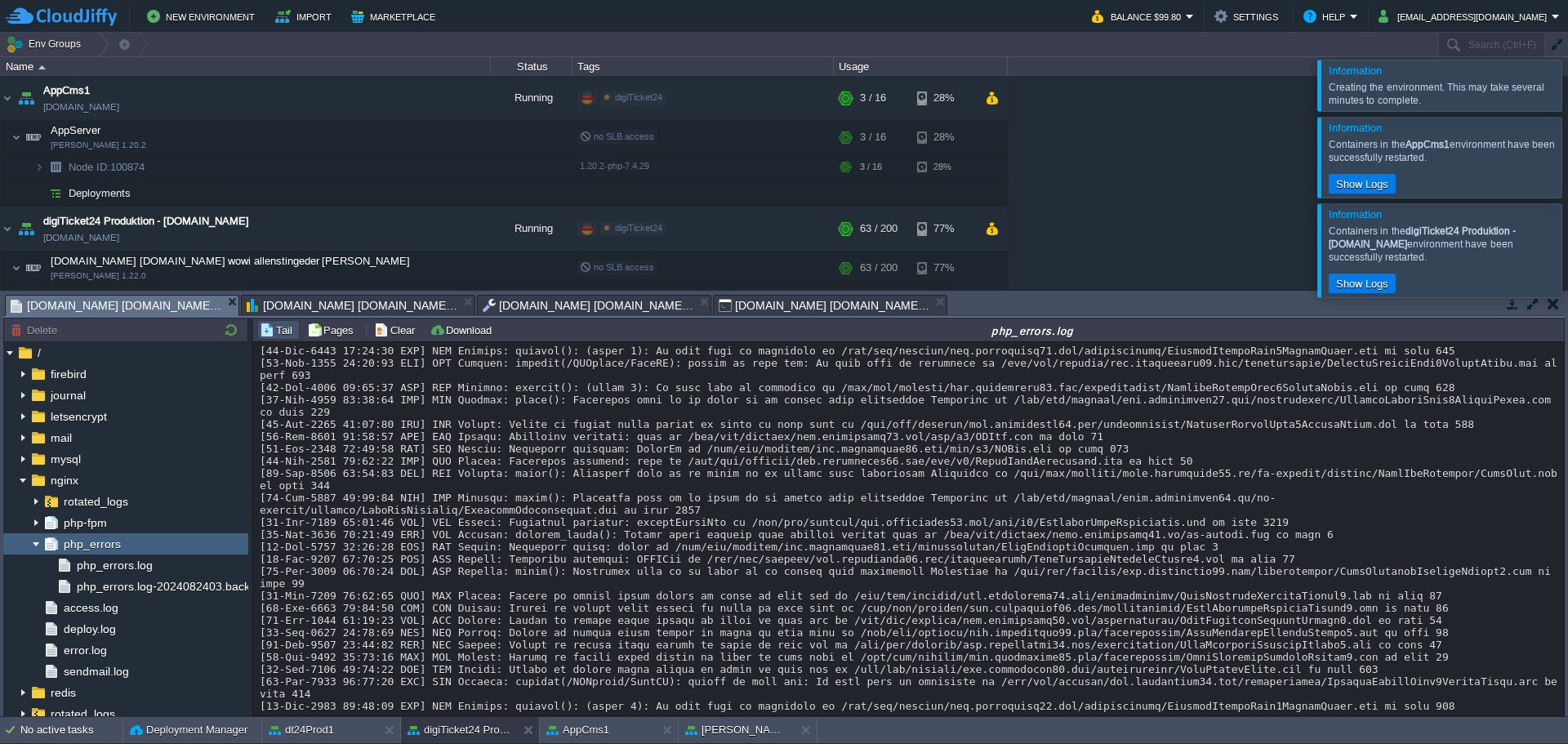
click at [1230, 151] on div "AppCms1 [DOMAIN_NAME] Running digiTicket24 Edit RAM 15% CPU 1% 3 / 16 28% AppSe…" at bounding box center [784, 182] width 1568 height 213
